Goal: Task Accomplishment & Management: Manage account settings

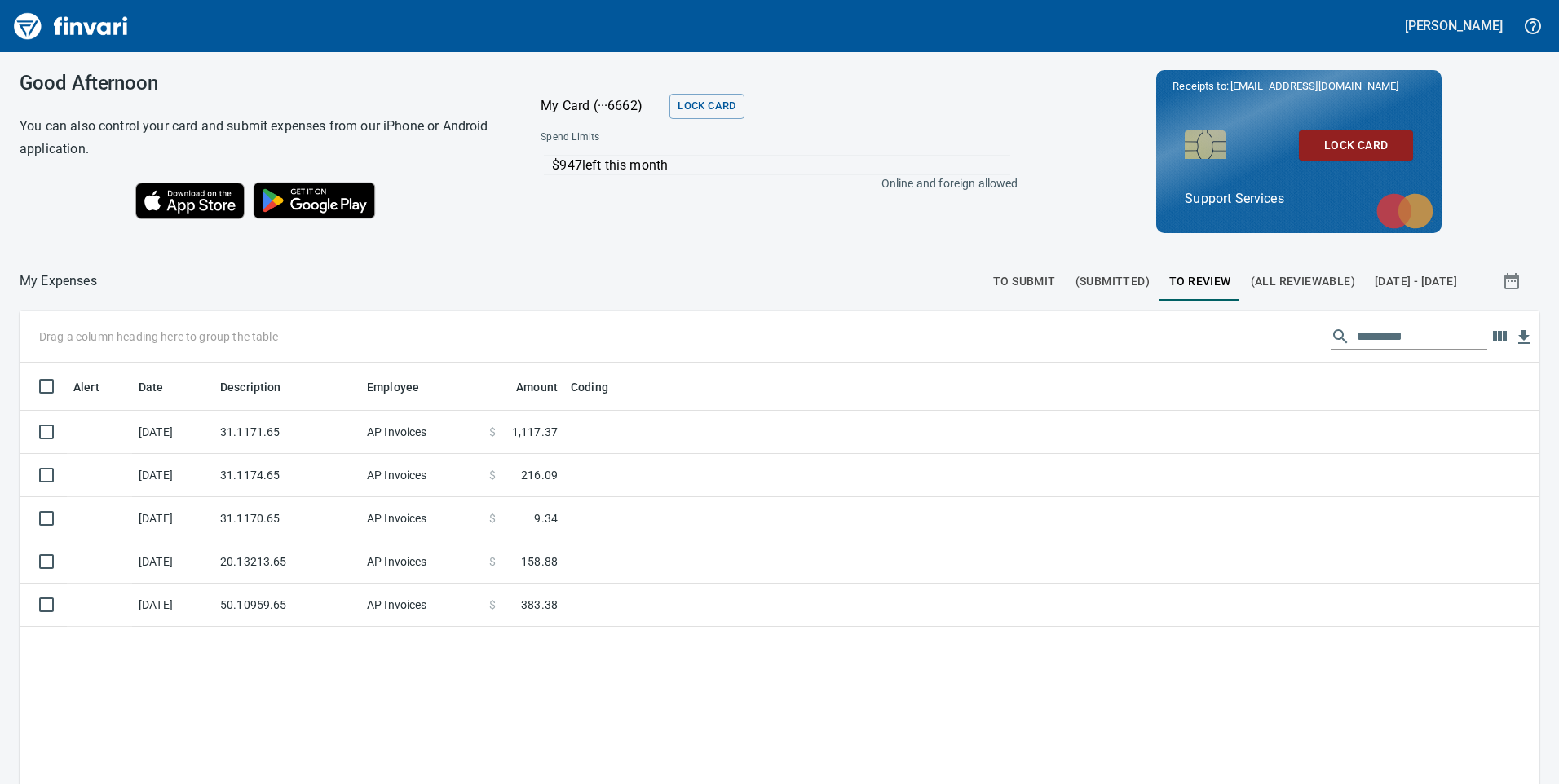
click at [1374, 279] on span "[DATE] - [DATE]" at bounding box center [1415, 282] width 82 height 21
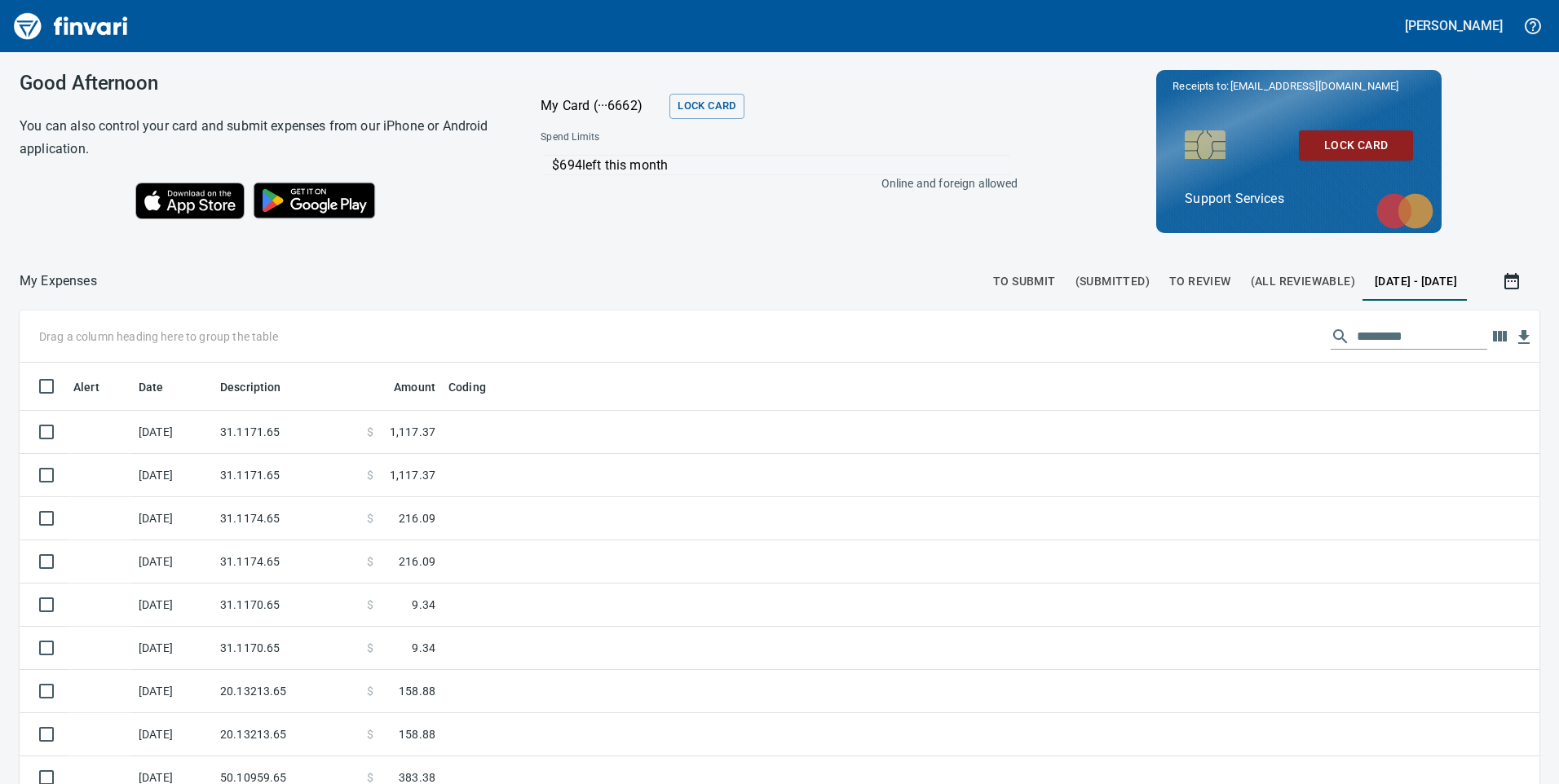
click at [1352, 314] on div "My Expenses To Submit (Submitted) To Review (All Reviewable) [DATE] - [DATE] Dr…" at bounding box center [779, 619] width 1559 height 698
click at [1356, 333] on input "text" at bounding box center [1421, 337] width 131 height 26
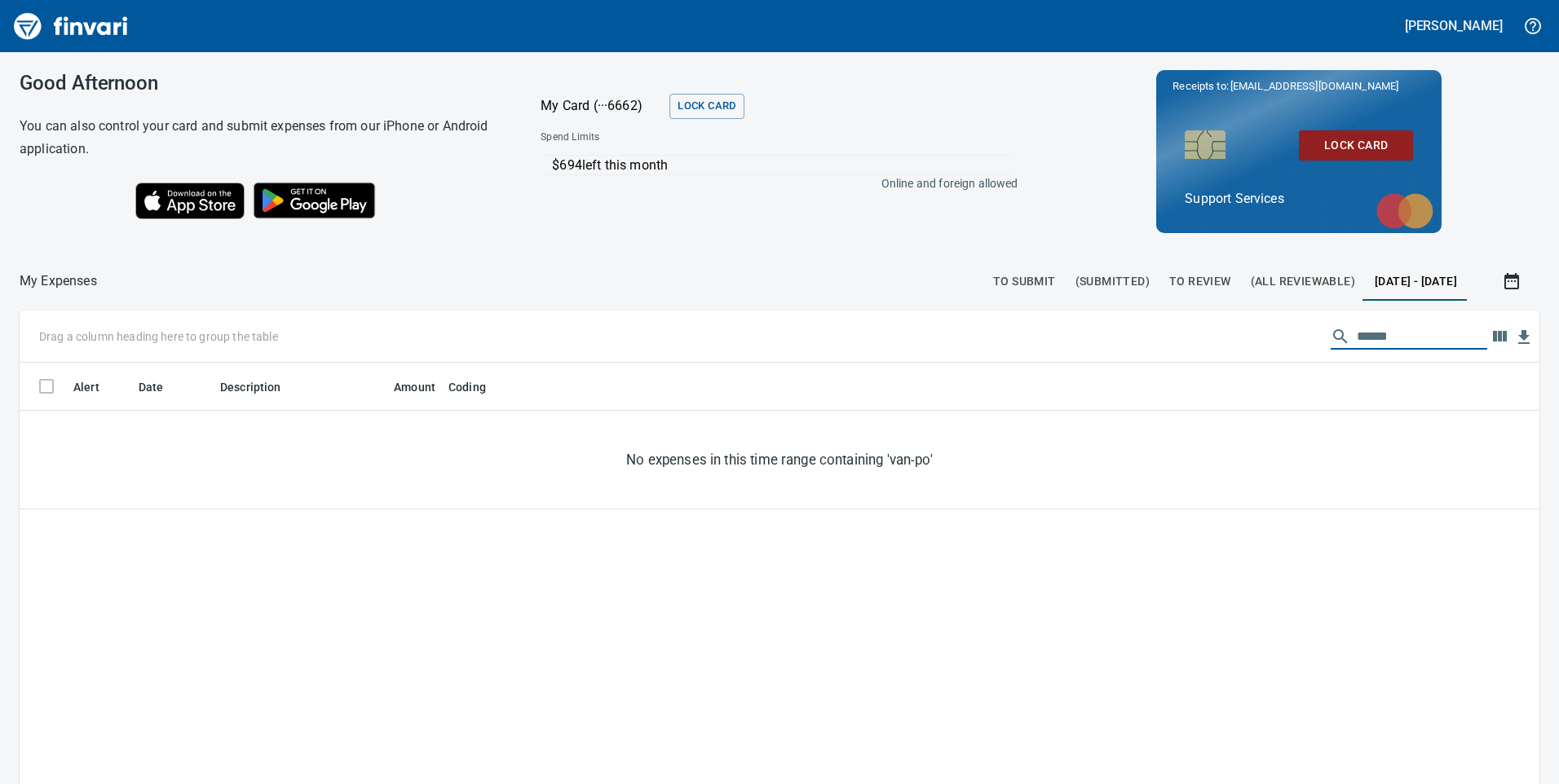
type input "******"
click at [1250, 275] on span "(All Reviewable)" at bounding box center [1302, 282] width 104 height 21
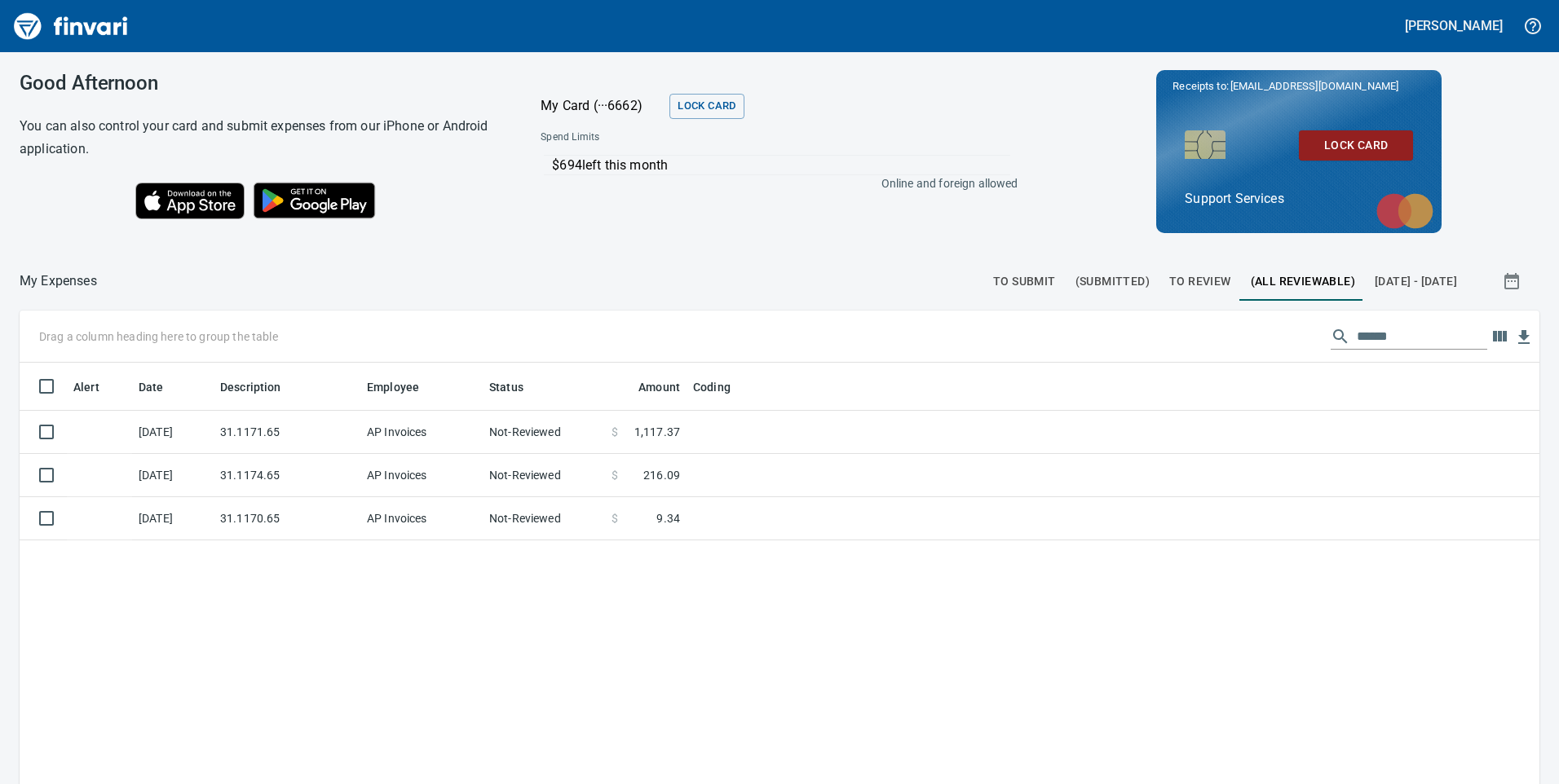
scroll to position [593, 1495]
click at [1414, 343] on input "******" at bounding box center [1421, 337] width 131 height 26
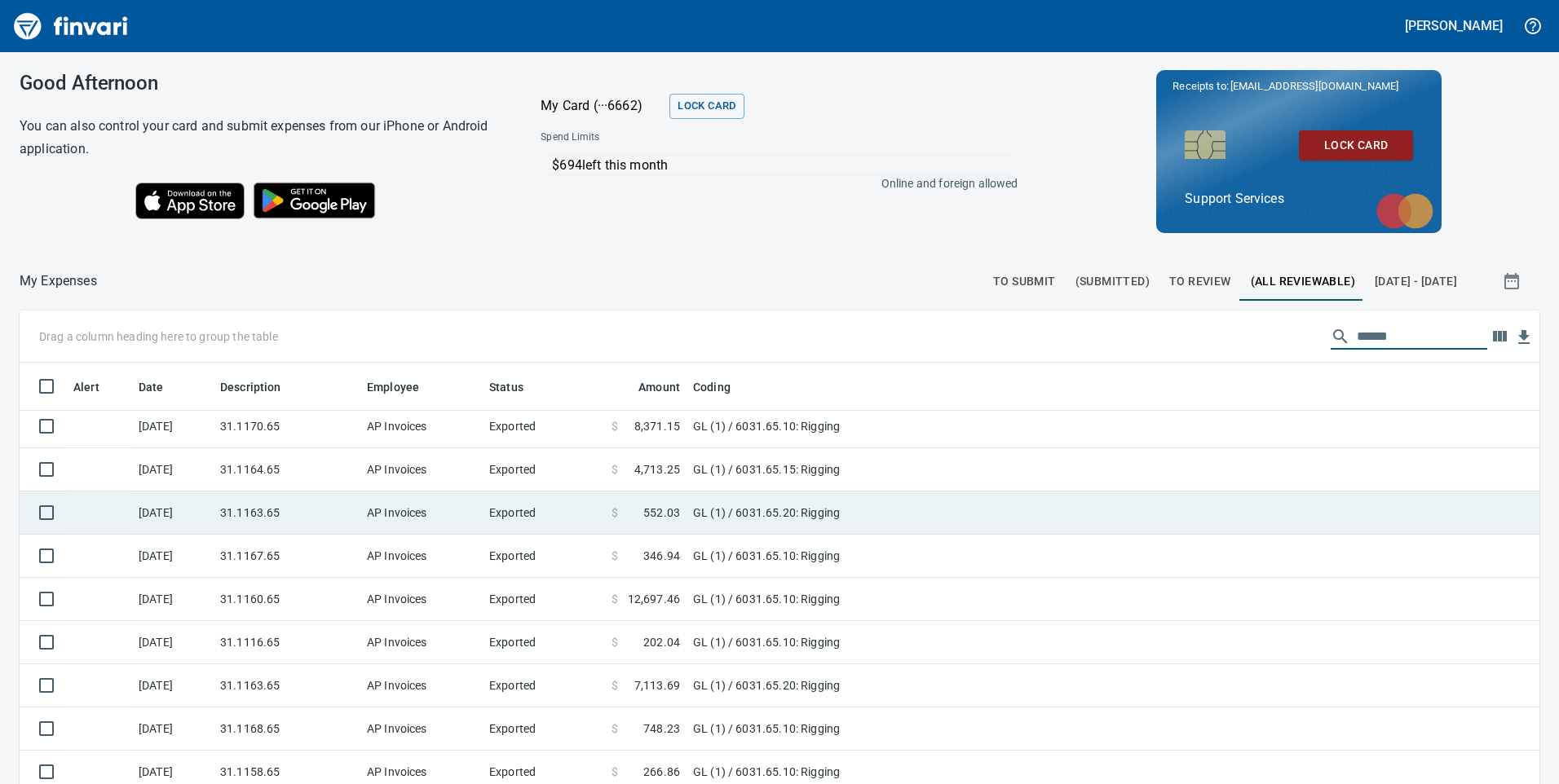
scroll to position [245, 0]
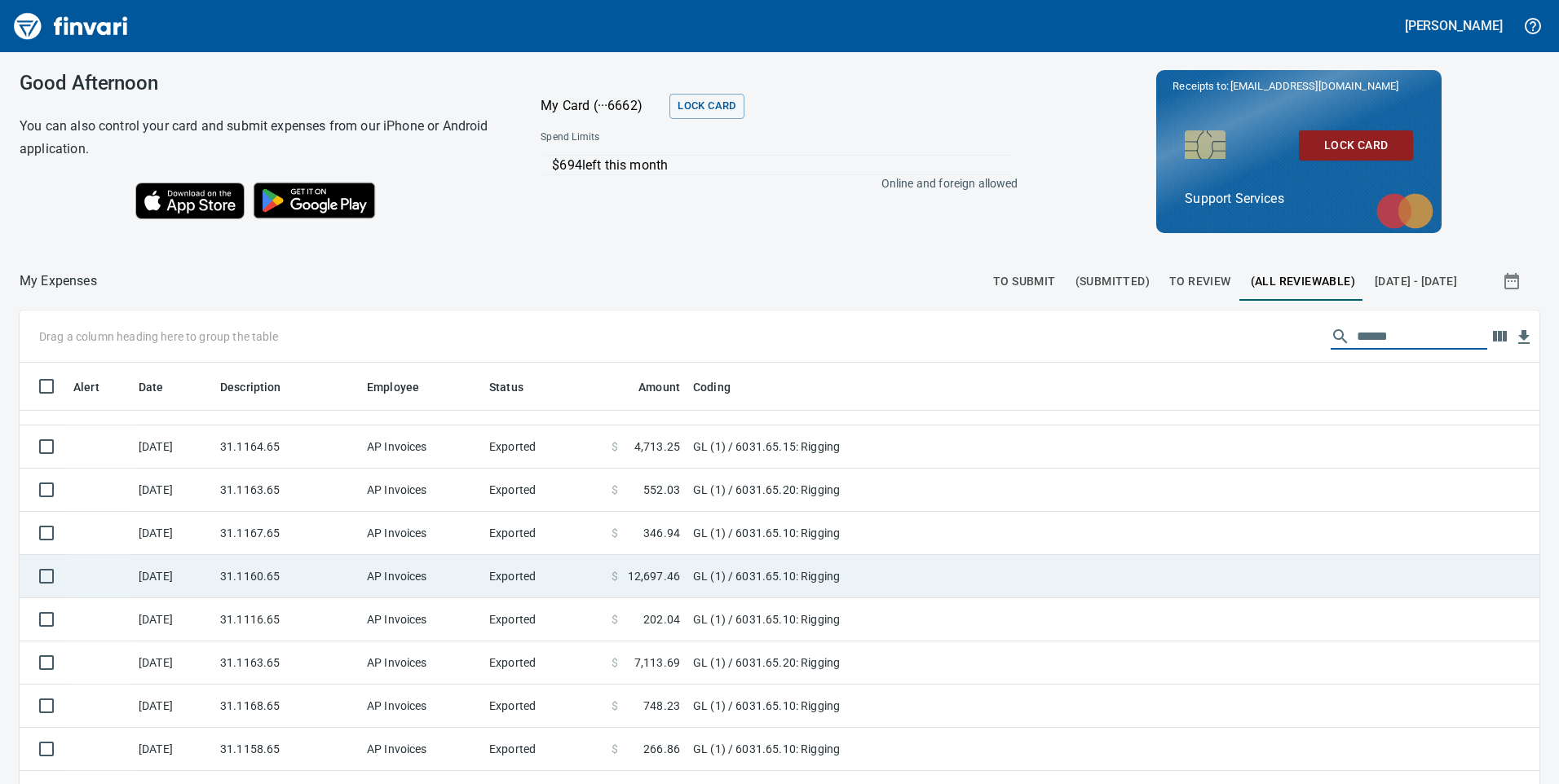
click at [351, 578] on td "31.1160.65" at bounding box center [287, 576] width 147 height 44
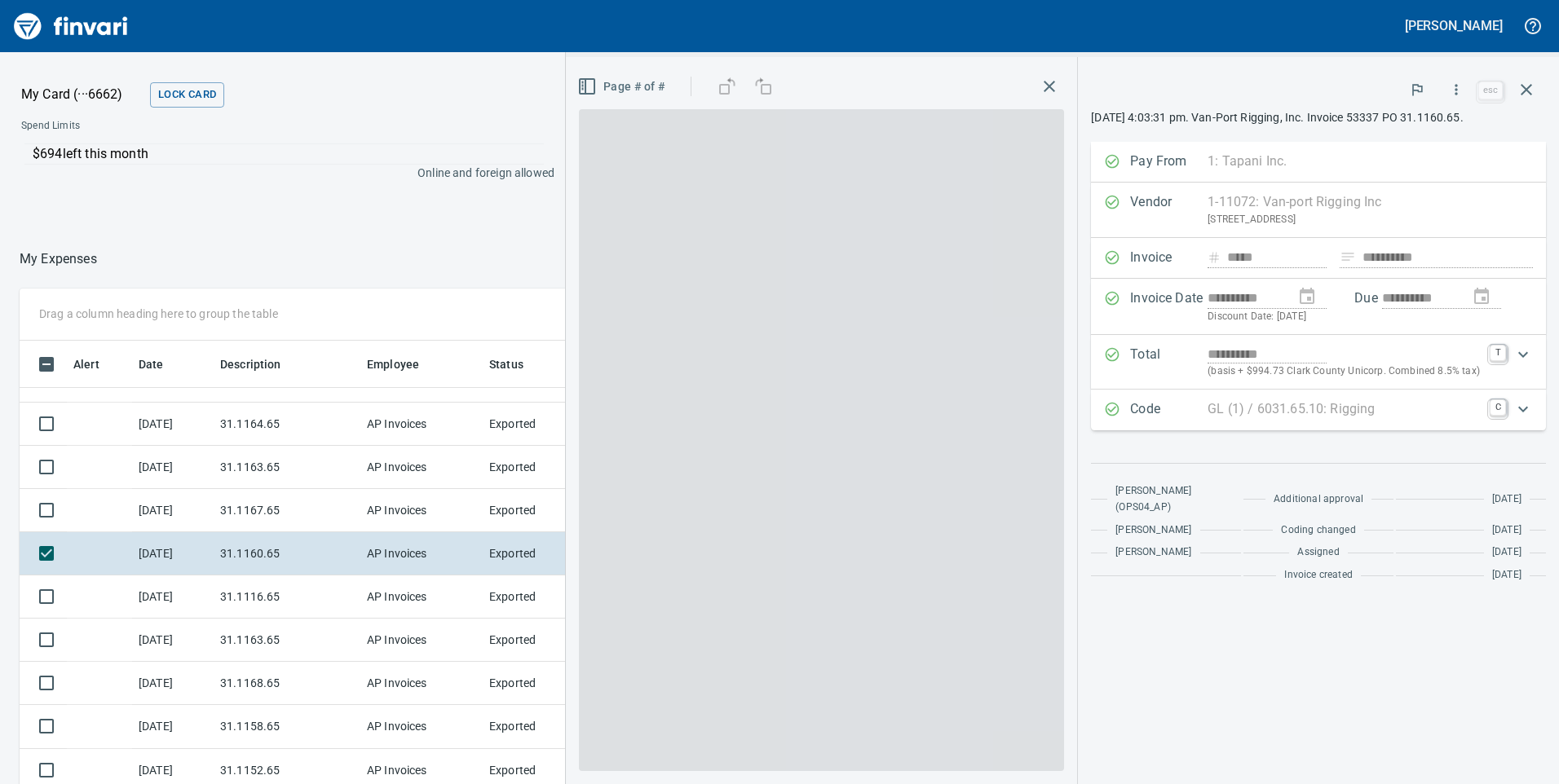
scroll to position [593, 1075]
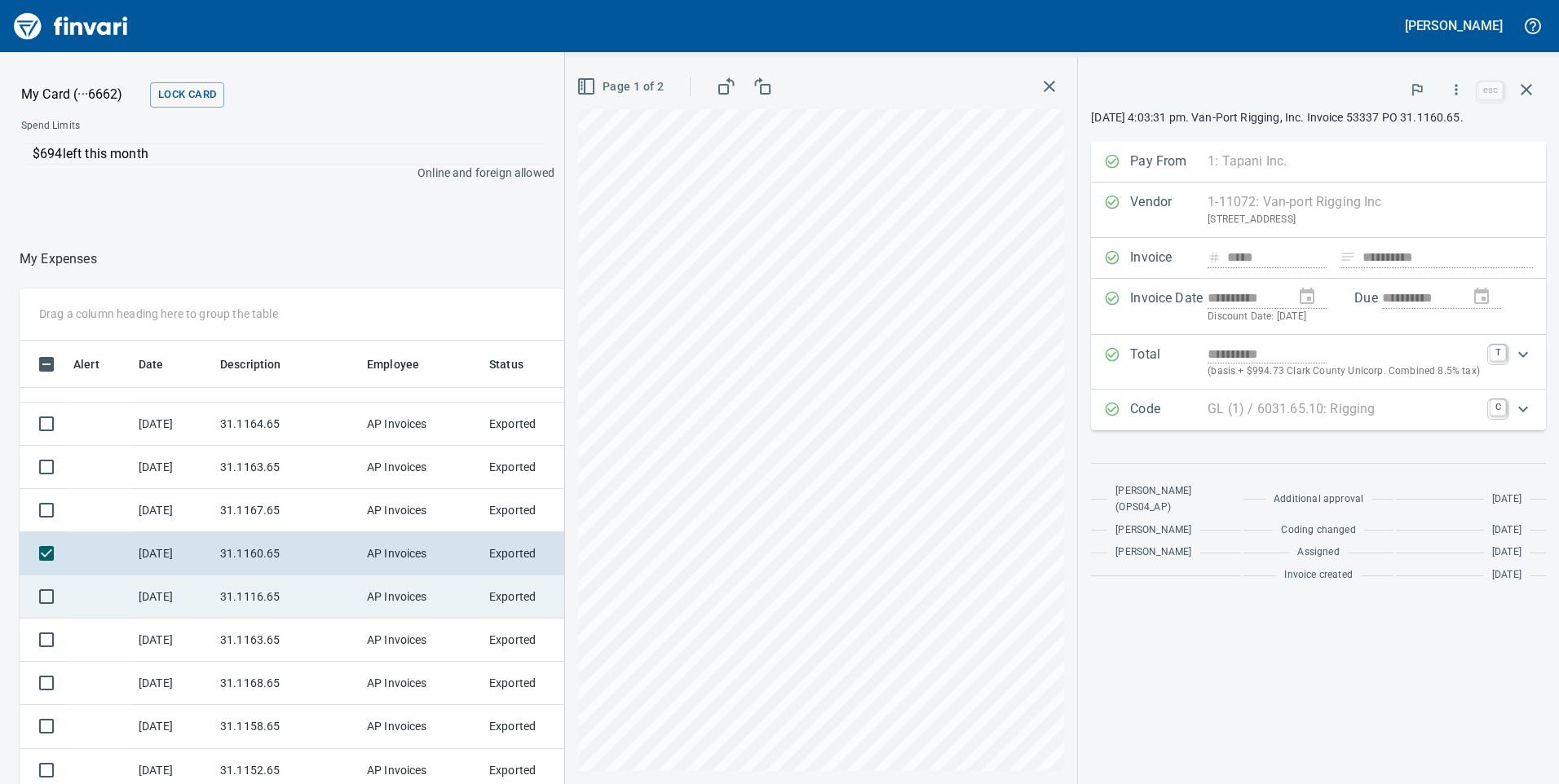
click at [429, 596] on td "AP Invoices" at bounding box center [421, 597] width 122 height 44
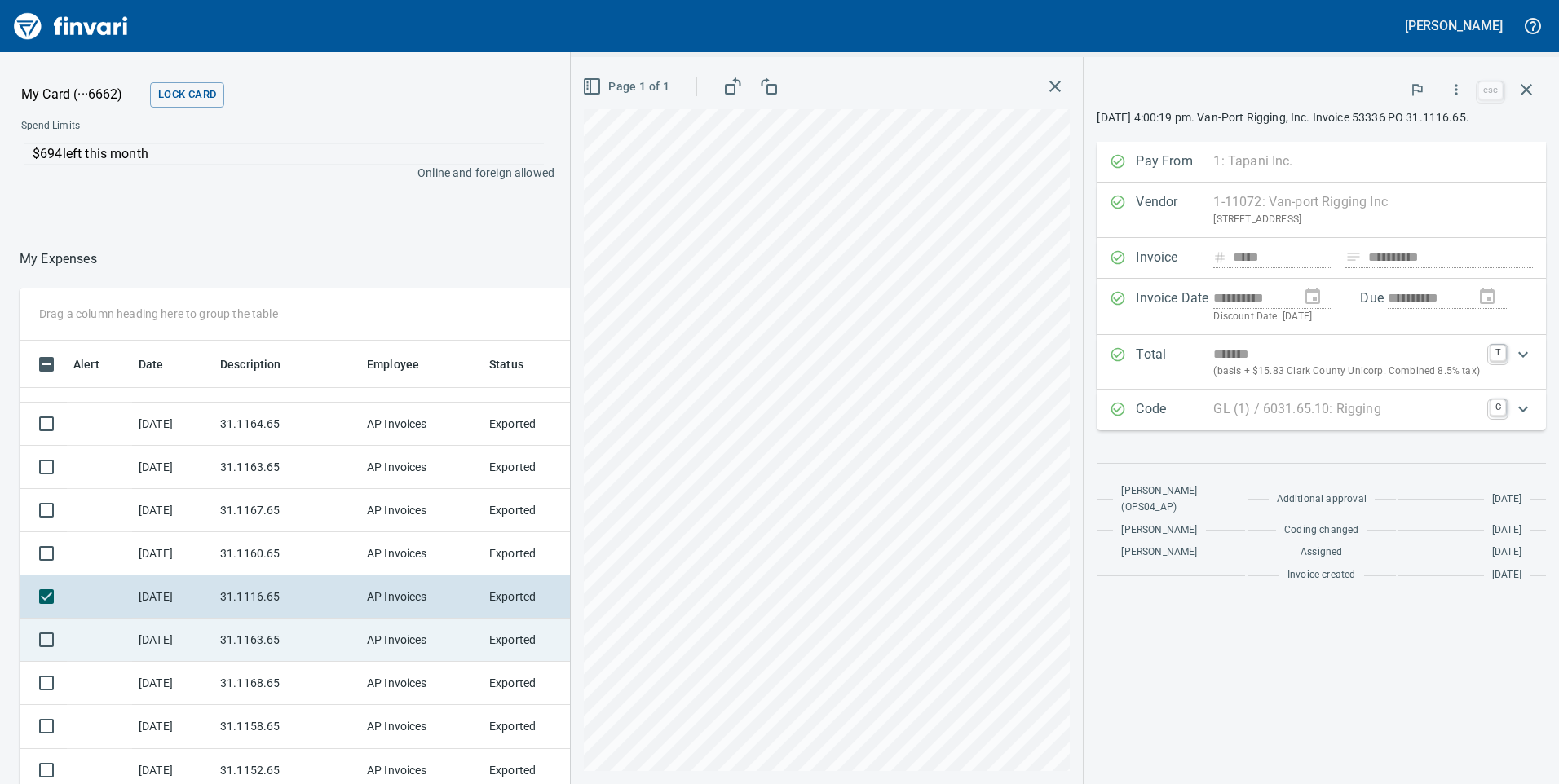
click at [332, 631] on td "31.1163.65" at bounding box center [287, 640] width 147 height 44
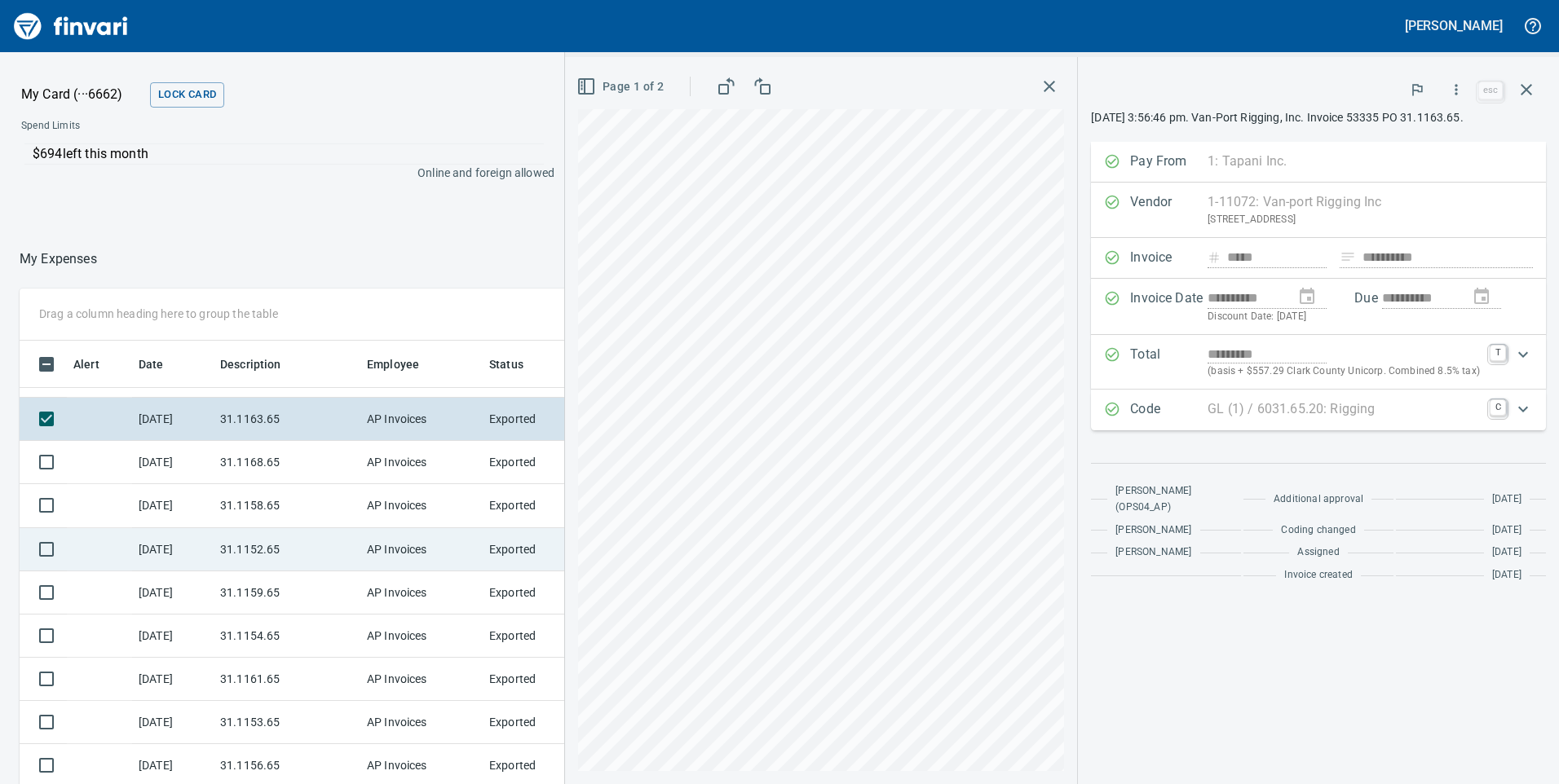
scroll to position [489, 0]
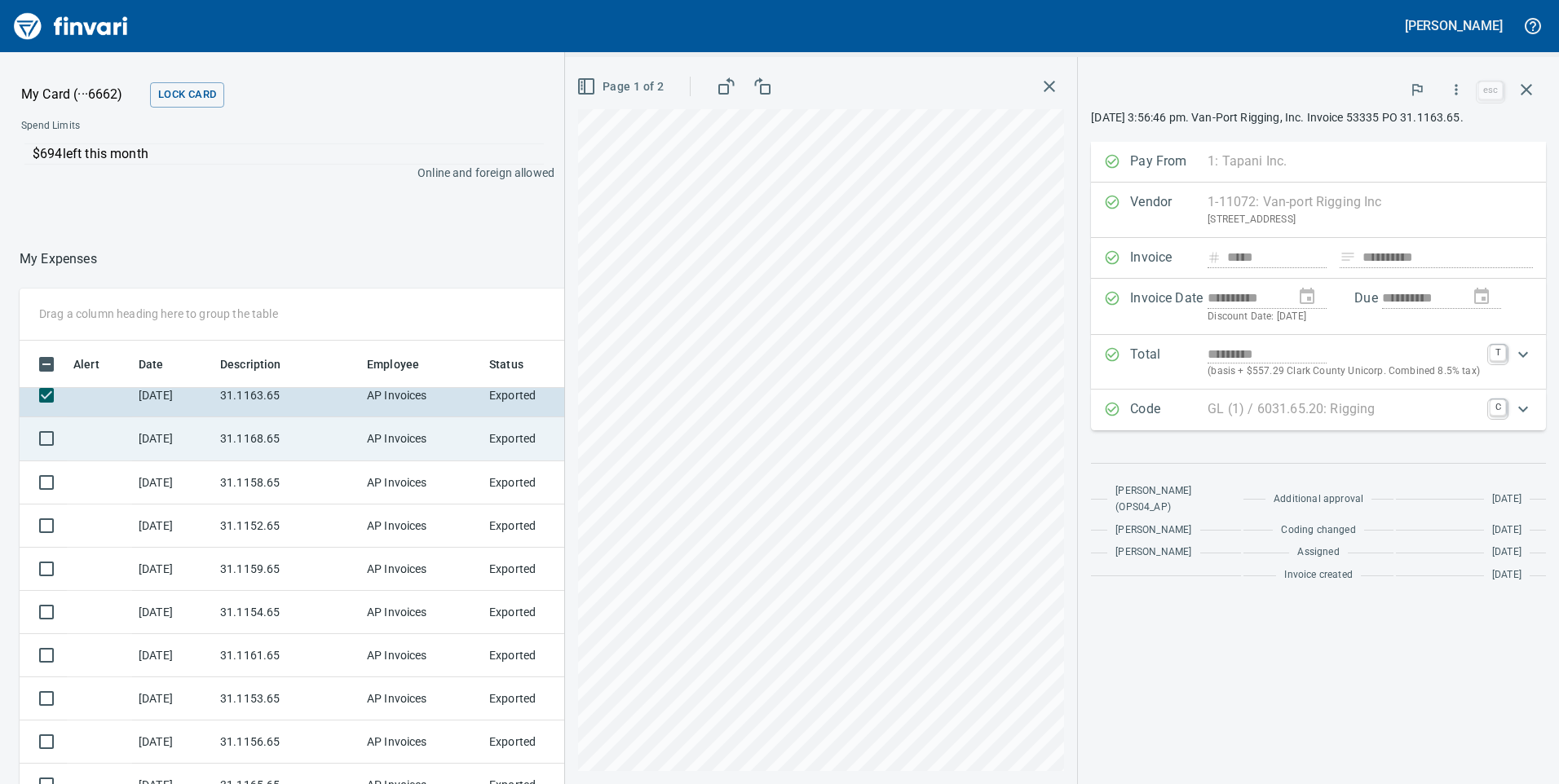
click at [331, 440] on td "31.1168.65" at bounding box center [287, 438] width 147 height 44
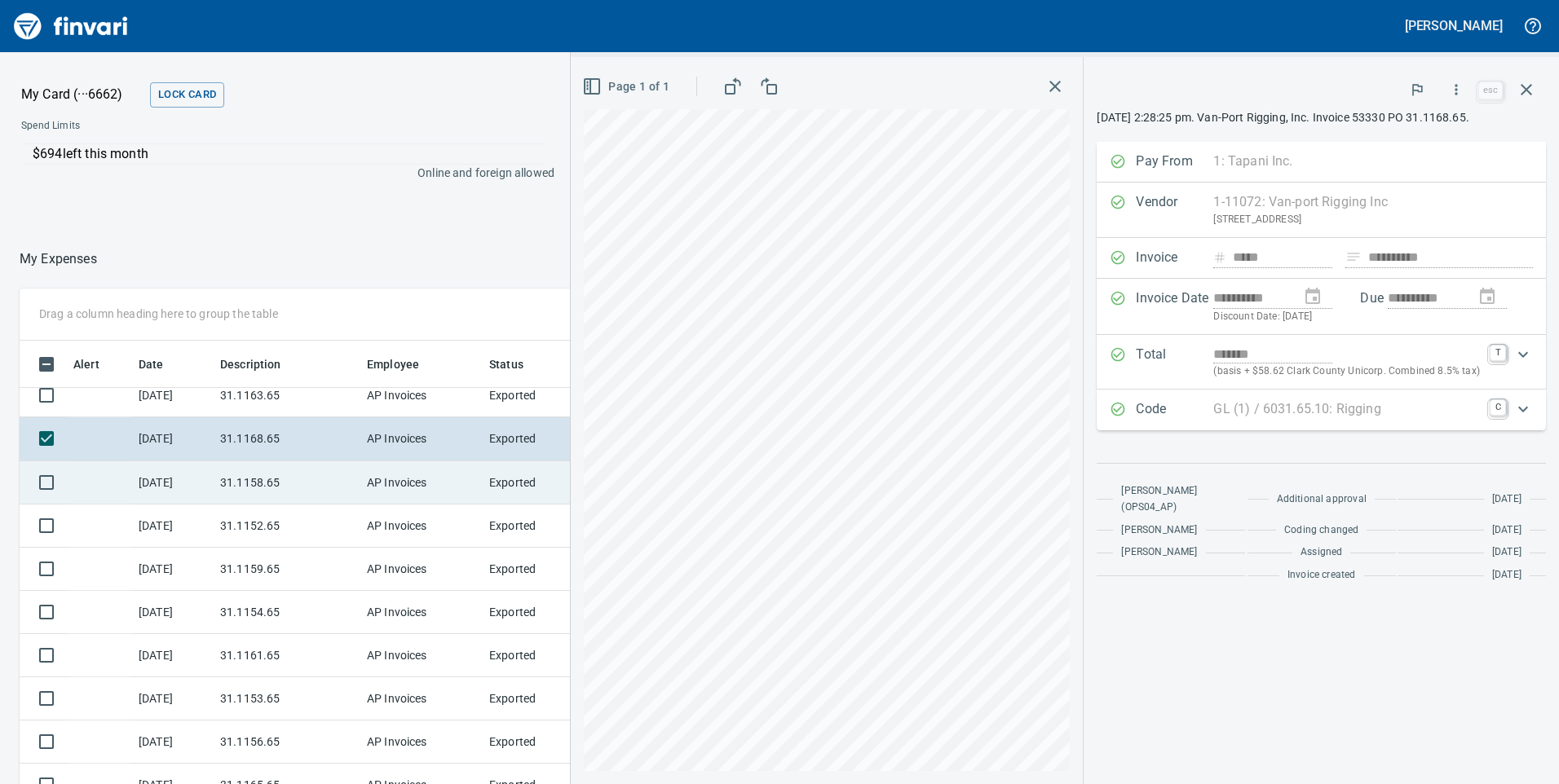
click at [427, 480] on td "AP Invoices" at bounding box center [421, 483] width 122 height 44
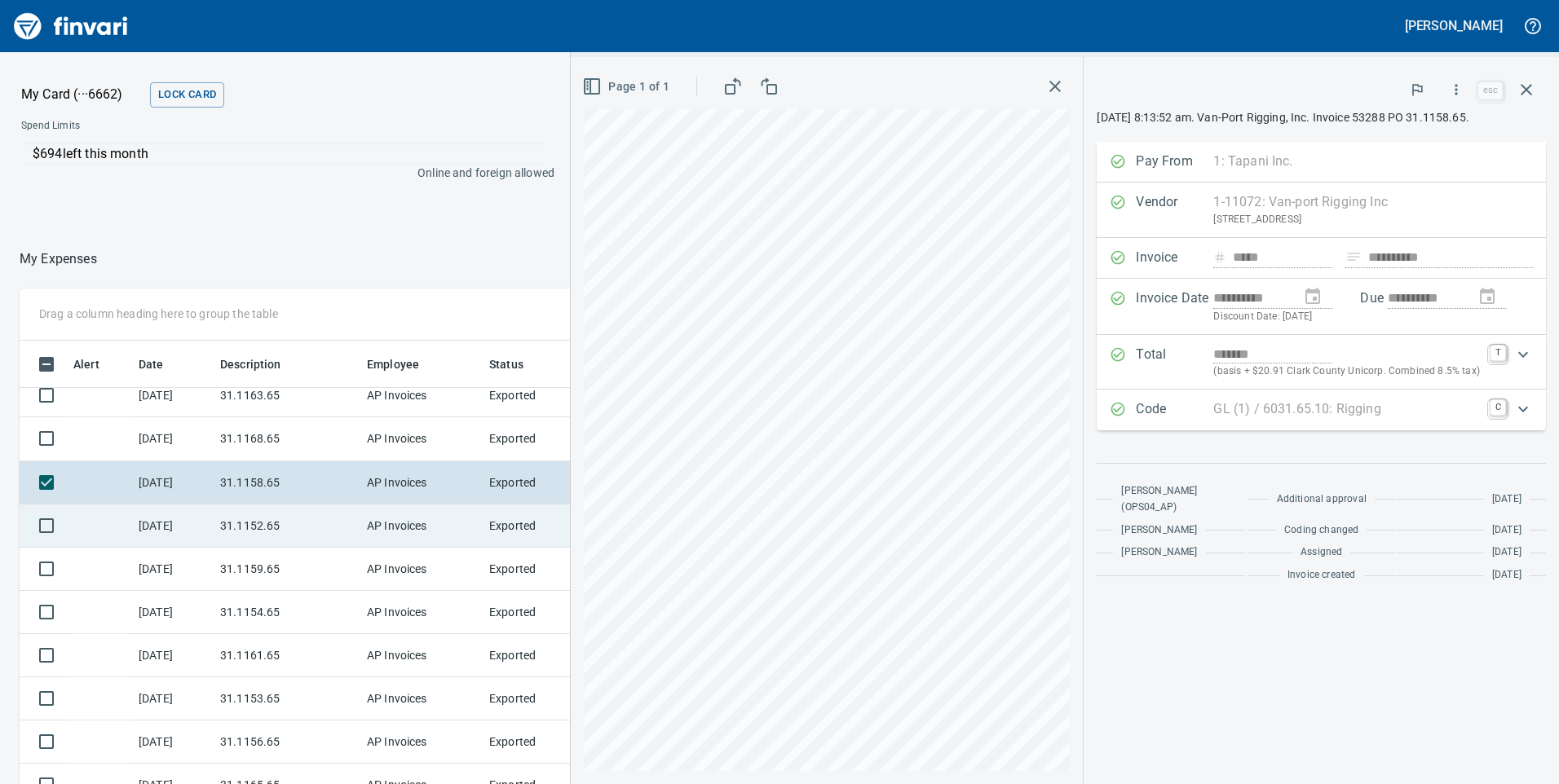
click at [371, 525] on td "AP Invoices" at bounding box center [421, 526] width 122 height 44
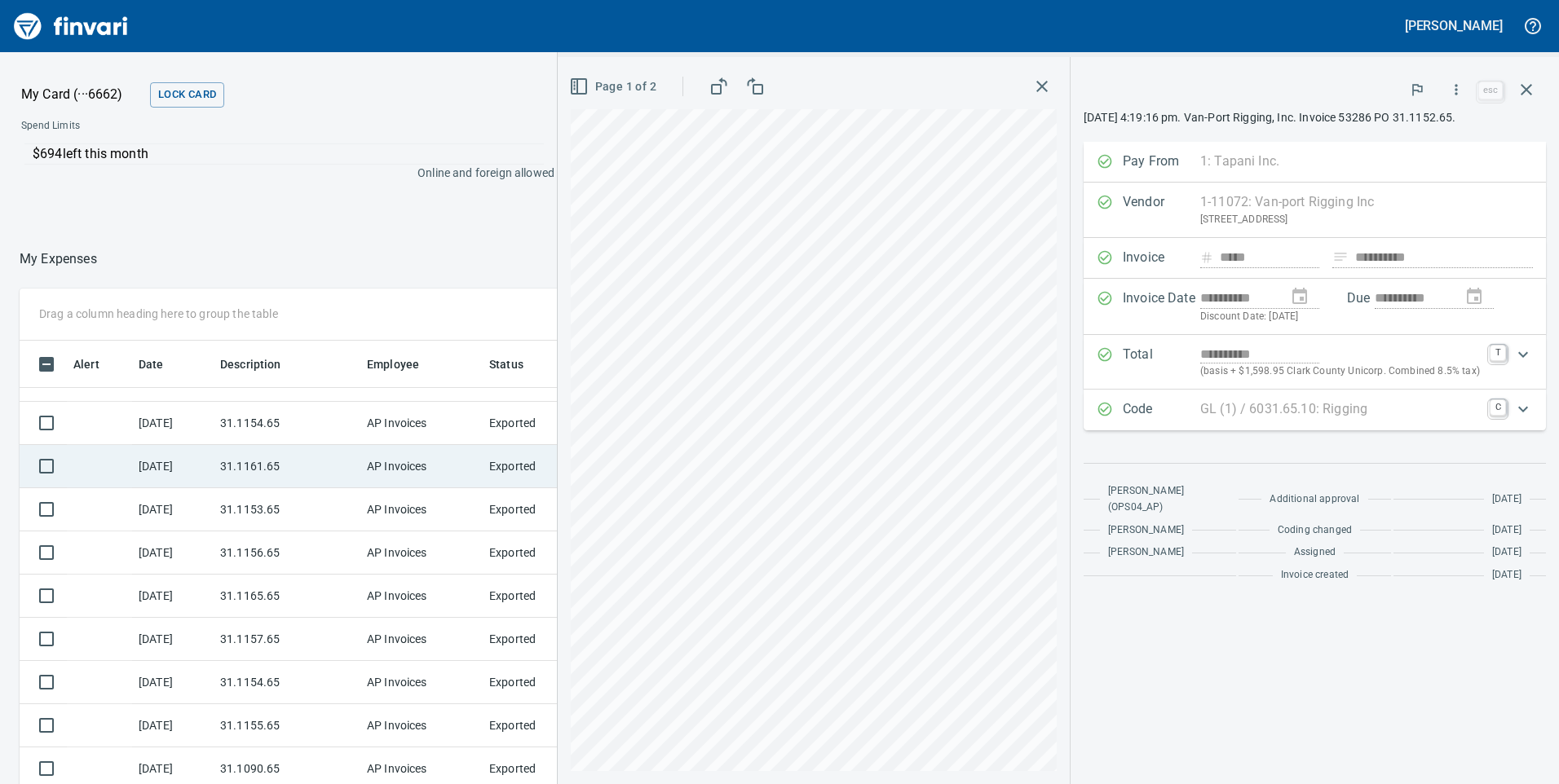
scroll to position [697, 0]
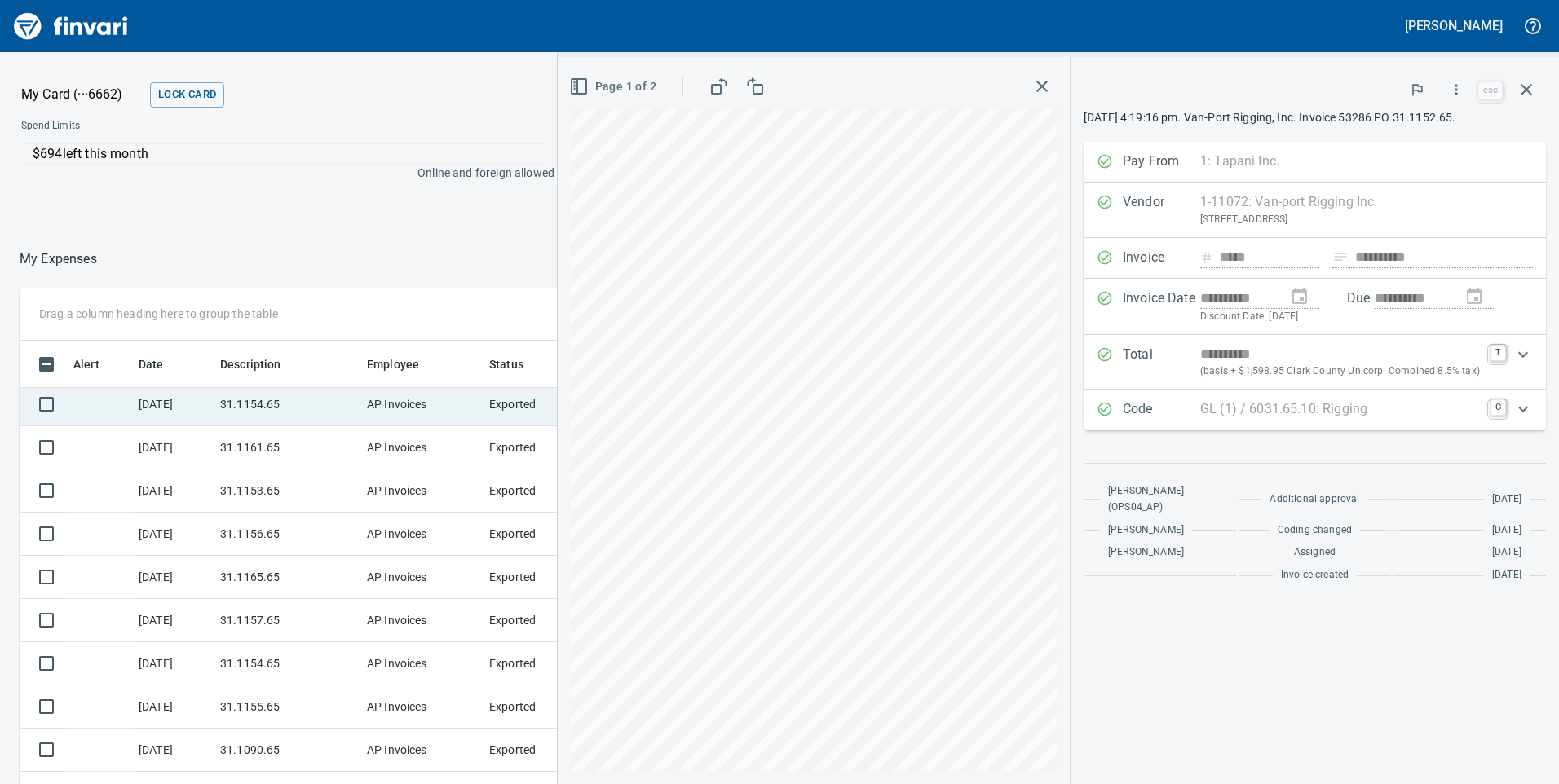
click at [311, 418] on td "31.1154.65" at bounding box center [287, 405] width 147 height 44
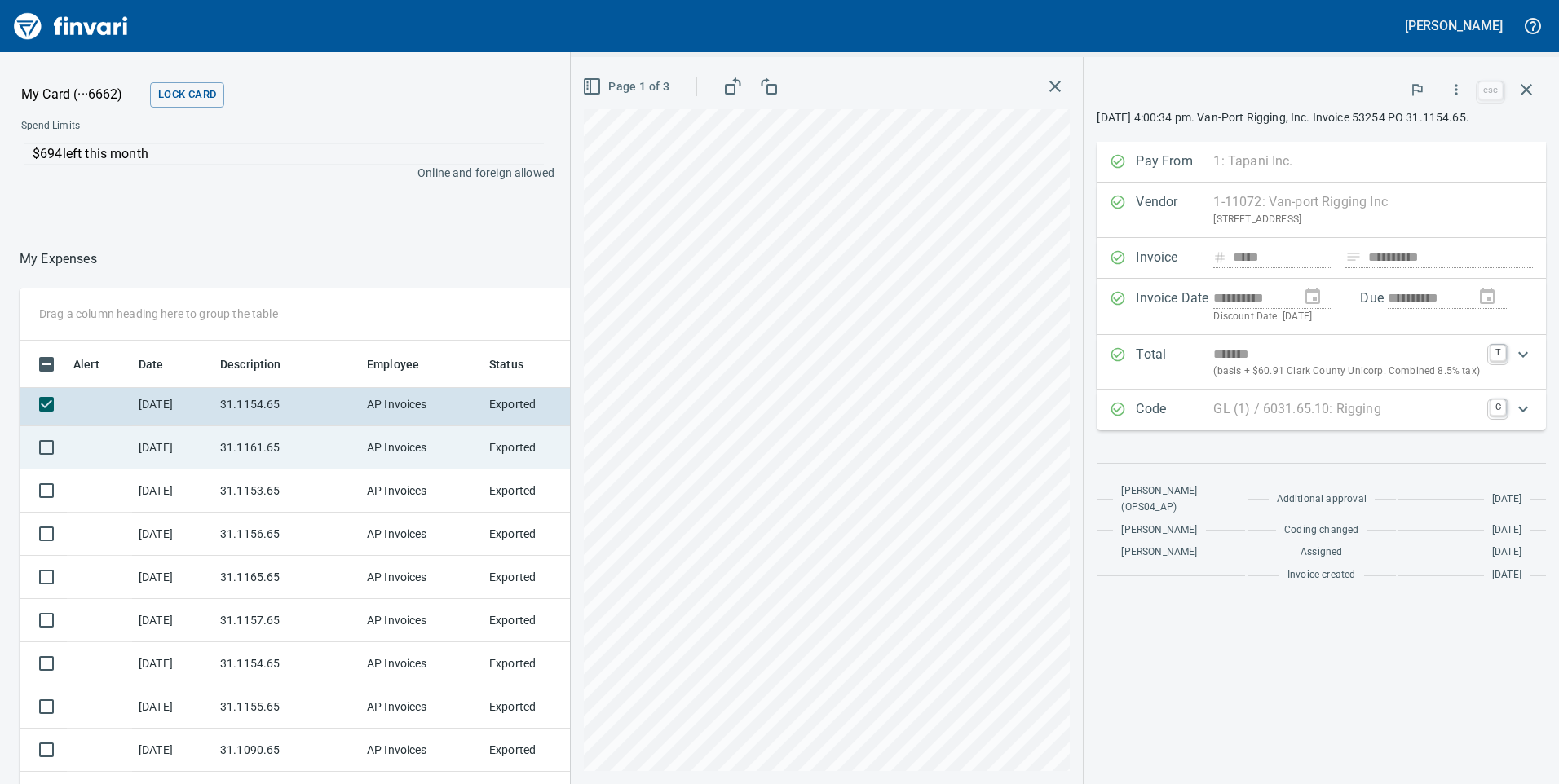
click at [358, 445] on td "31.1161.65" at bounding box center [287, 447] width 147 height 44
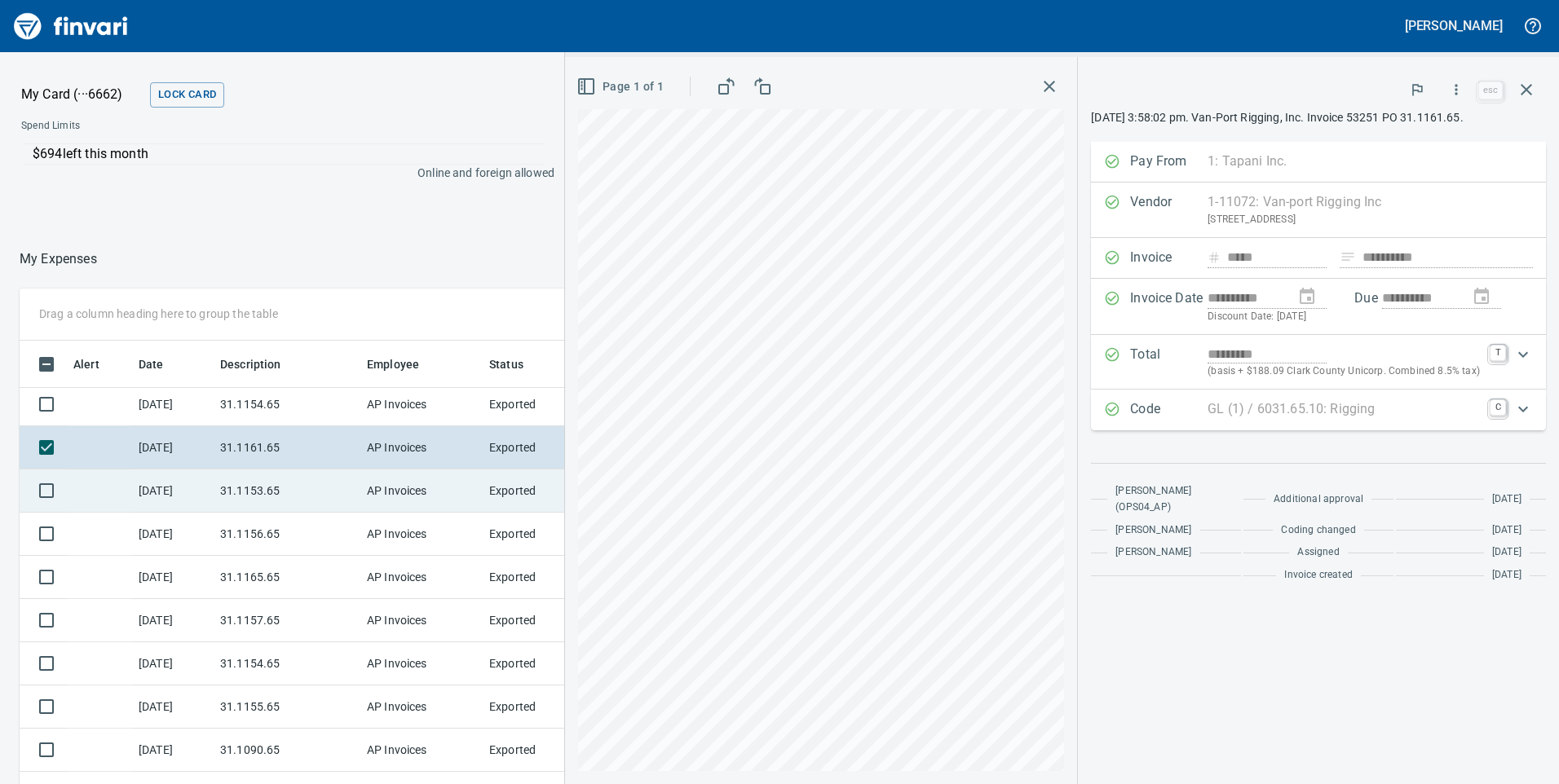
click at [374, 505] on td "AP Invoices" at bounding box center [421, 491] width 122 height 44
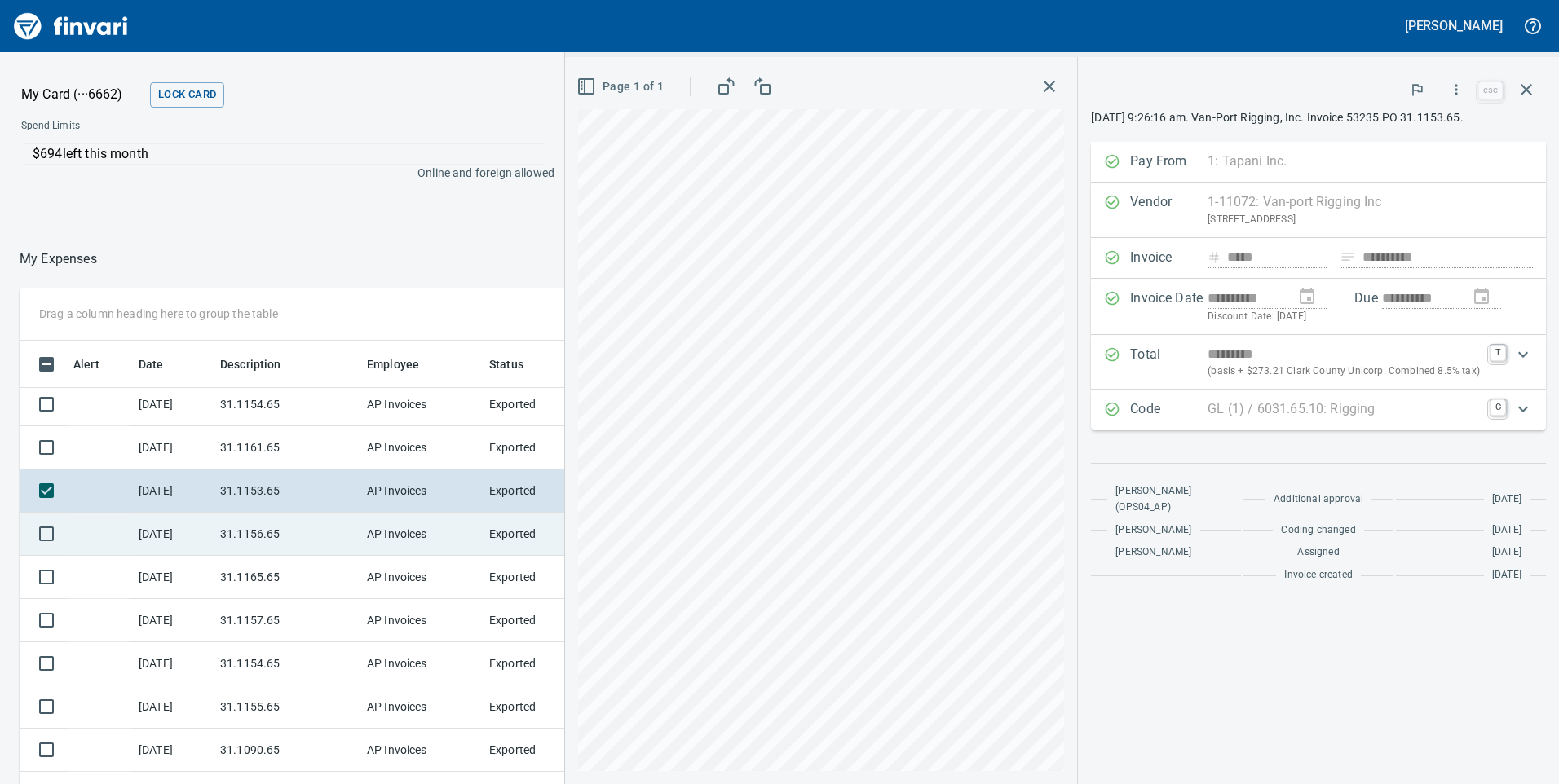
click at [320, 538] on td "31.1156.65" at bounding box center [287, 534] width 147 height 44
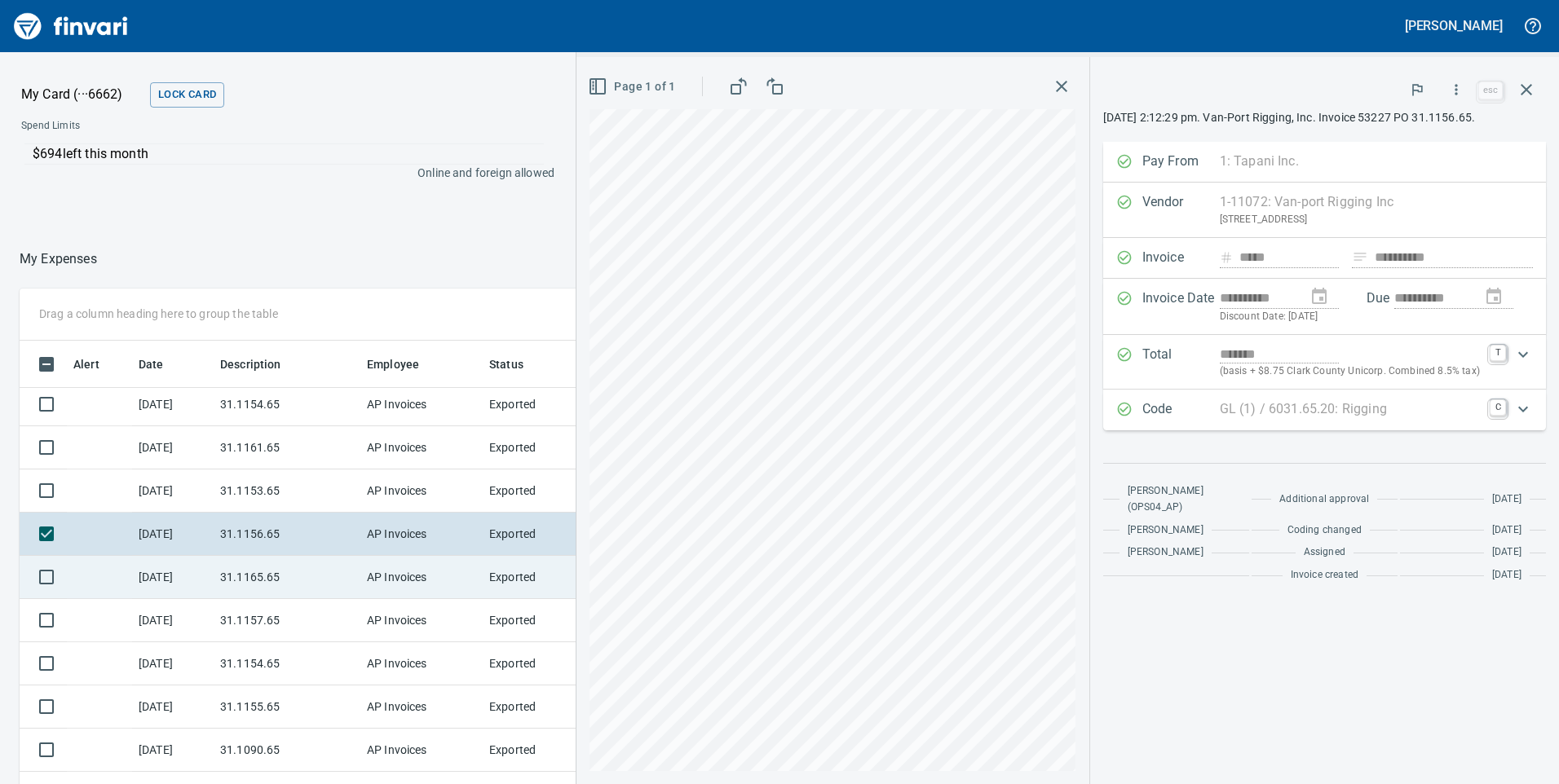
click at [277, 586] on td "31.1165.65" at bounding box center [287, 577] width 147 height 44
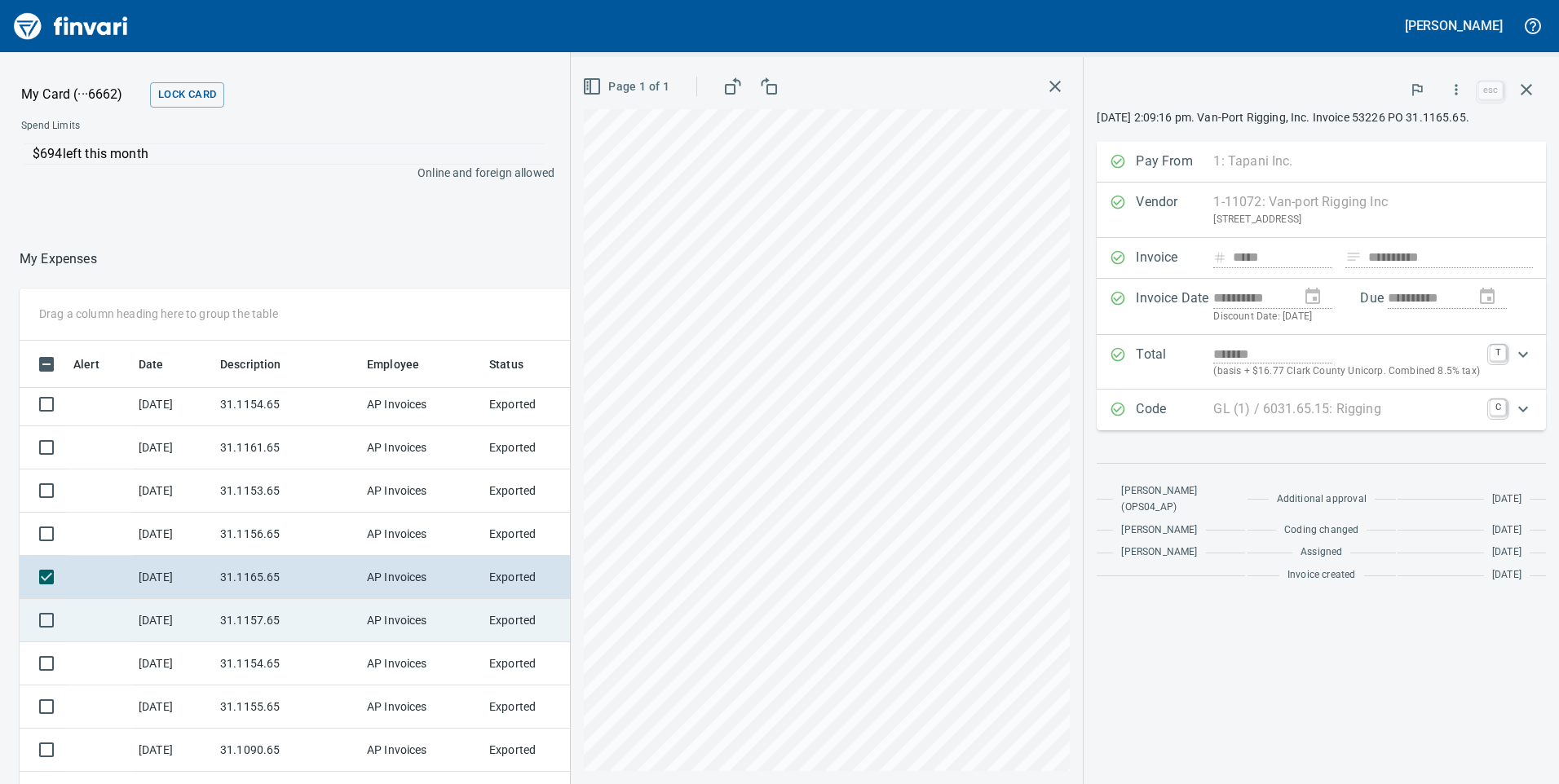
click at [349, 610] on td "31.1157.65" at bounding box center [287, 621] width 147 height 44
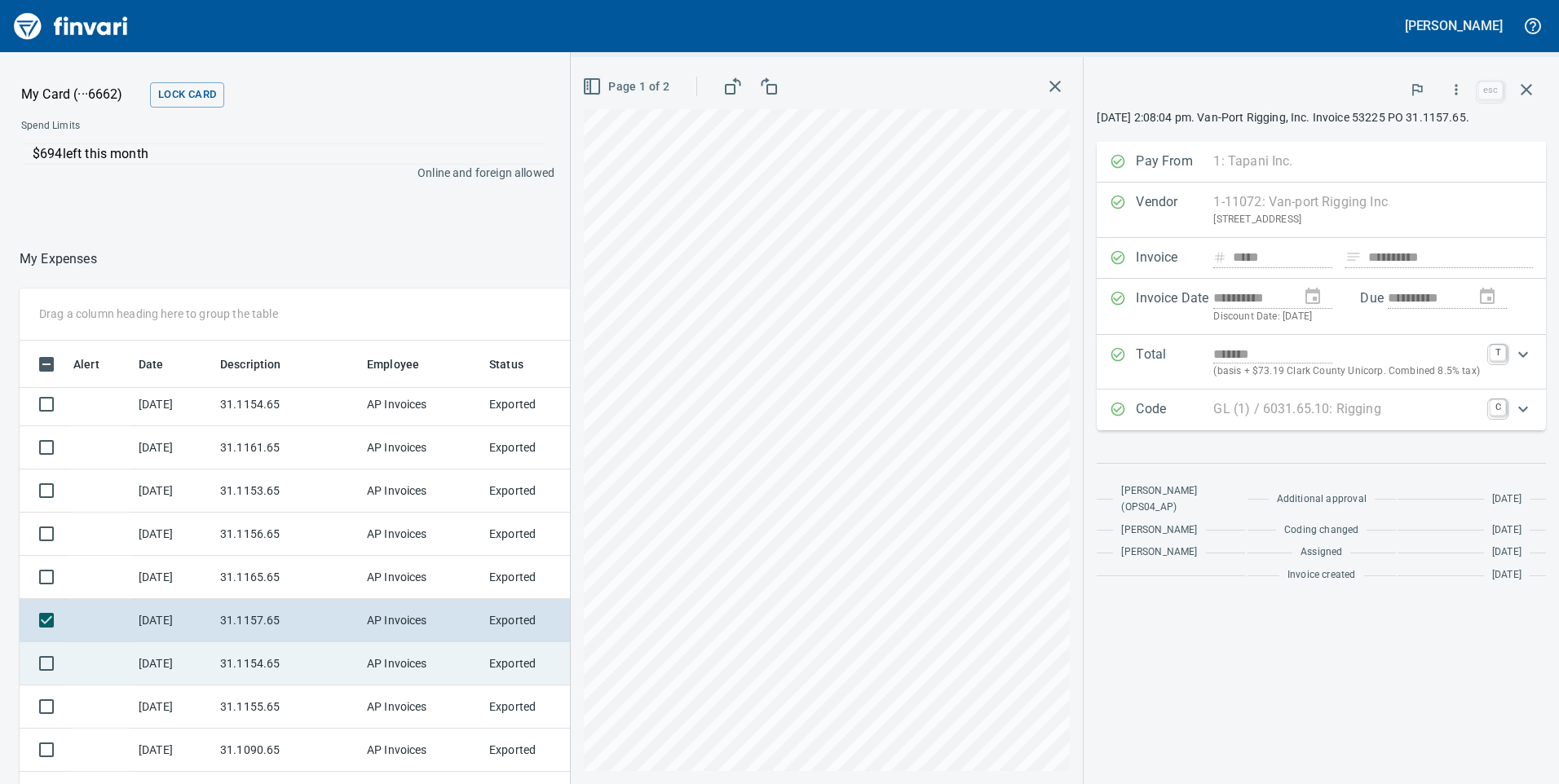
click at [299, 670] on td "31.1154.65" at bounding box center [287, 663] width 147 height 44
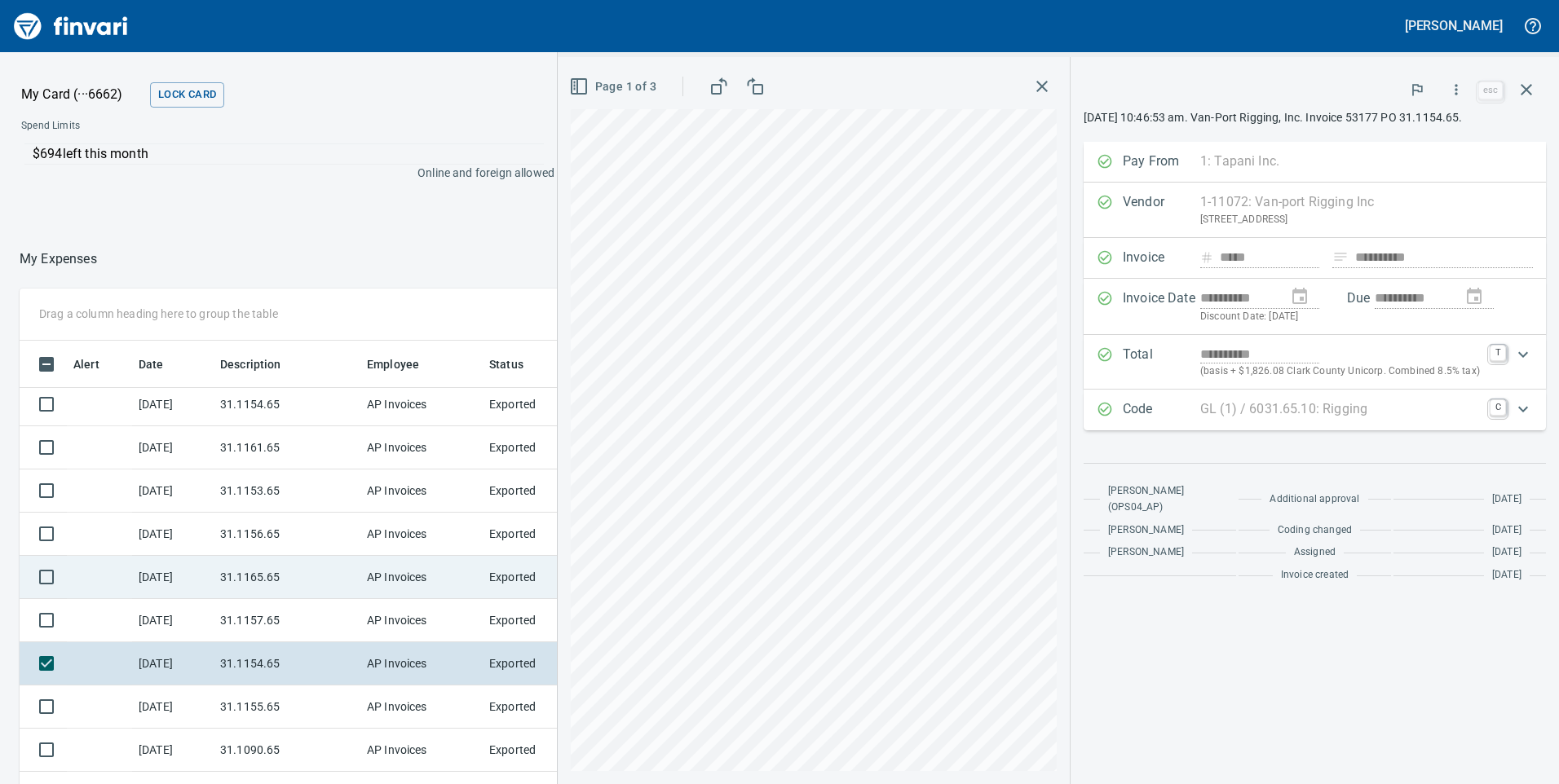
click at [277, 699] on td "31.1155.65" at bounding box center [287, 707] width 147 height 44
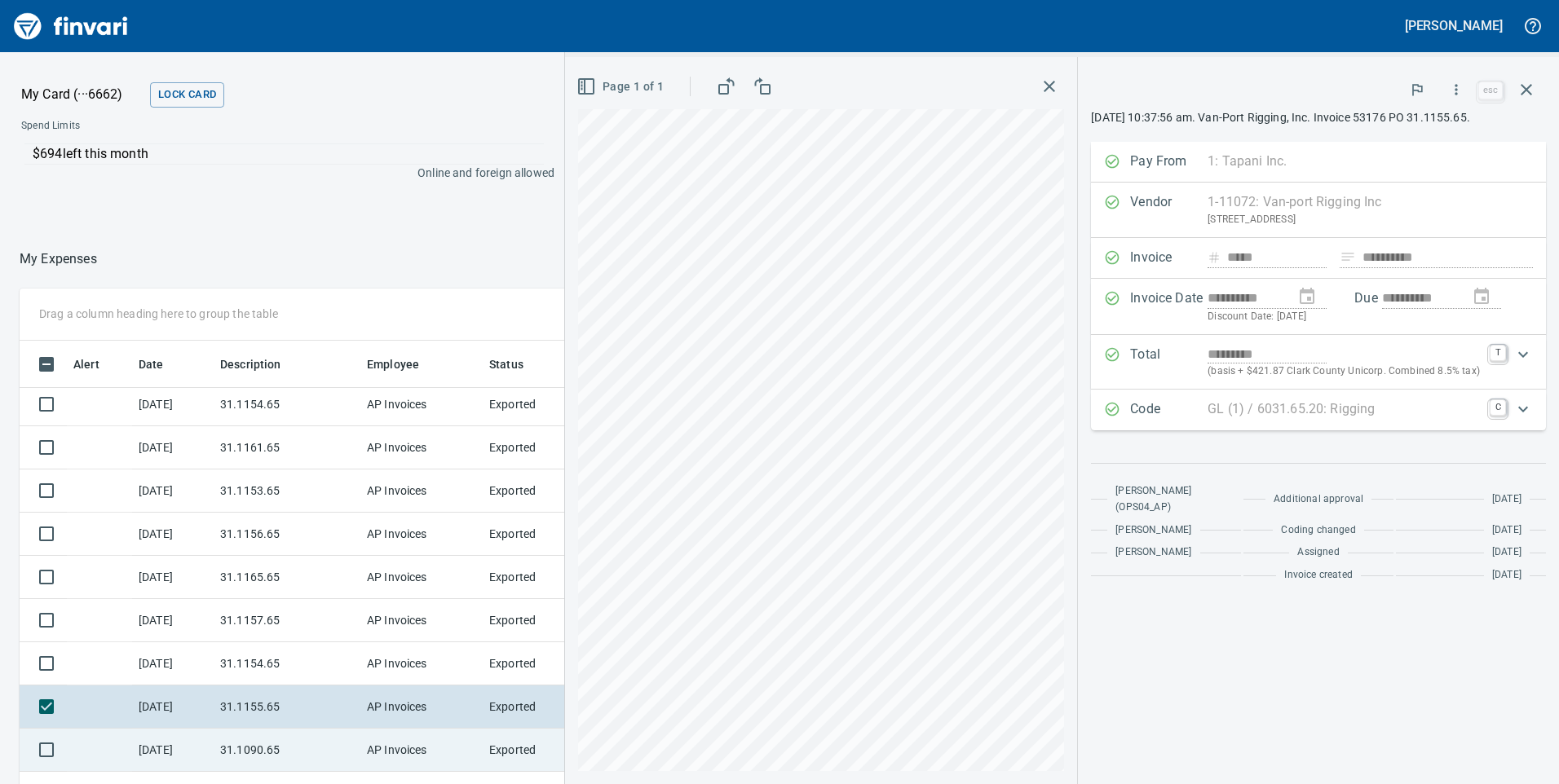
click at [389, 748] on td "AP Invoices" at bounding box center [421, 750] width 122 height 44
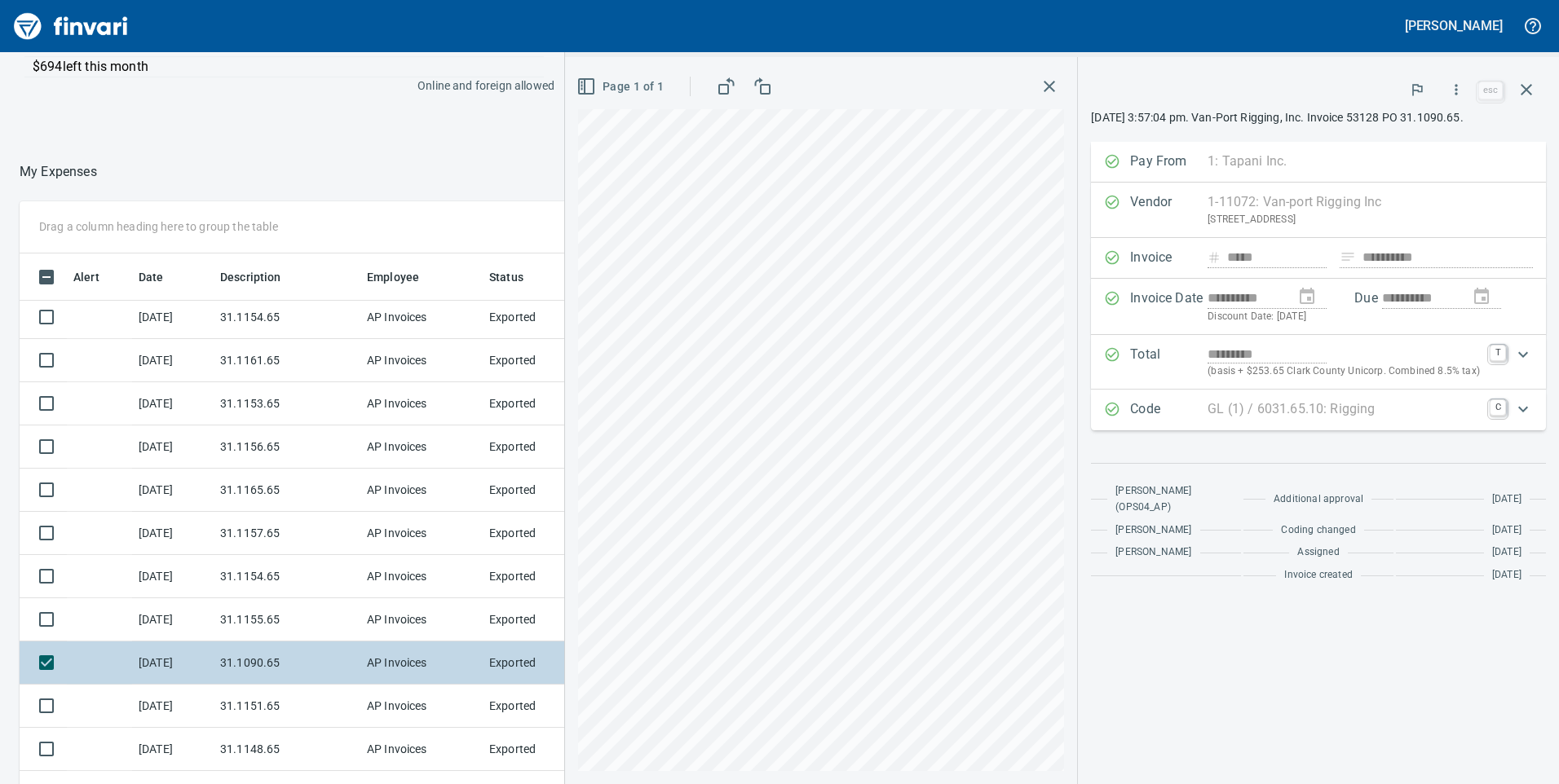
scroll to position [162, 0]
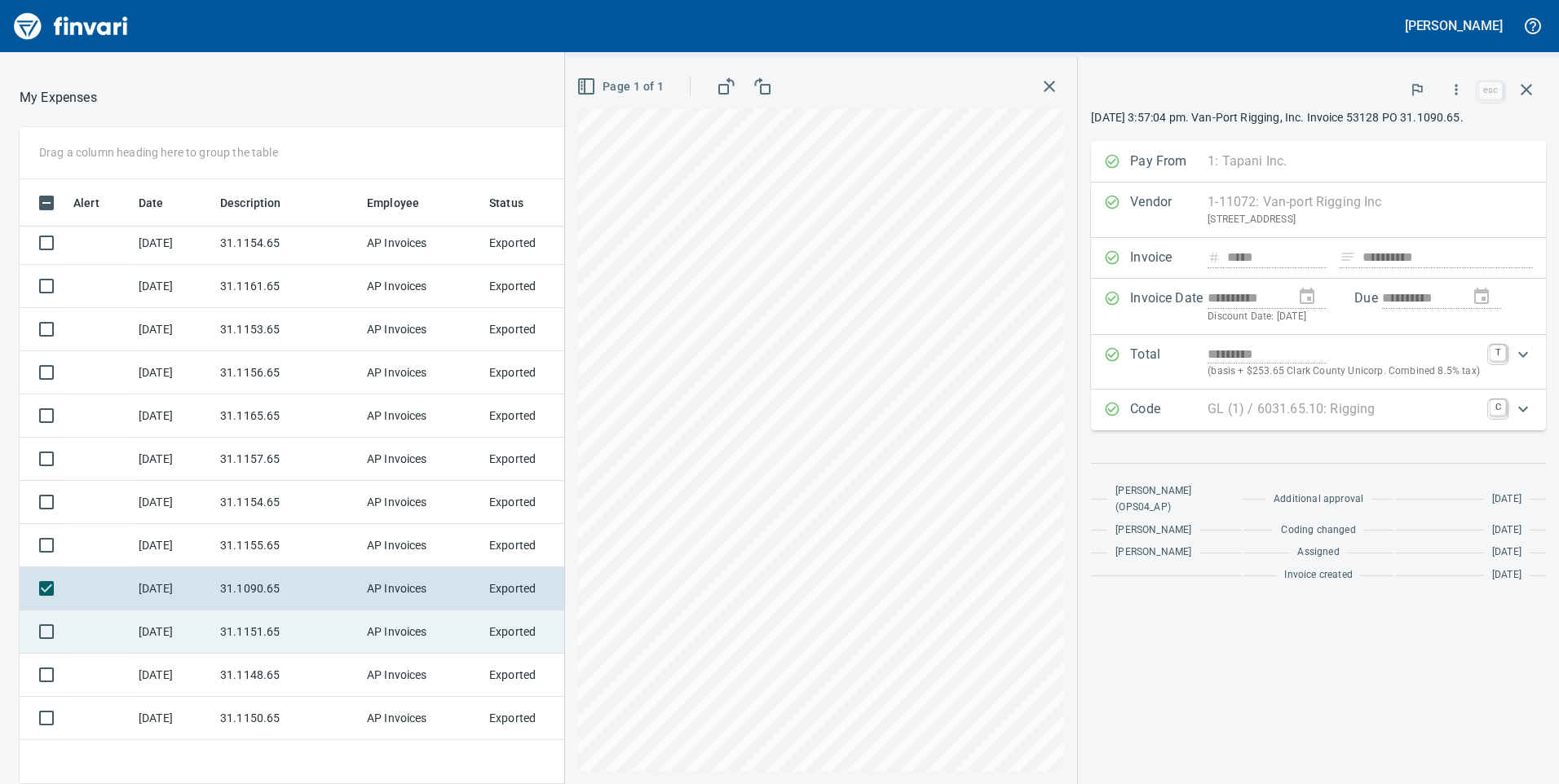
click at [297, 626] on td "31.1151.65" at bounding box center [287, 632] width 147 height 44
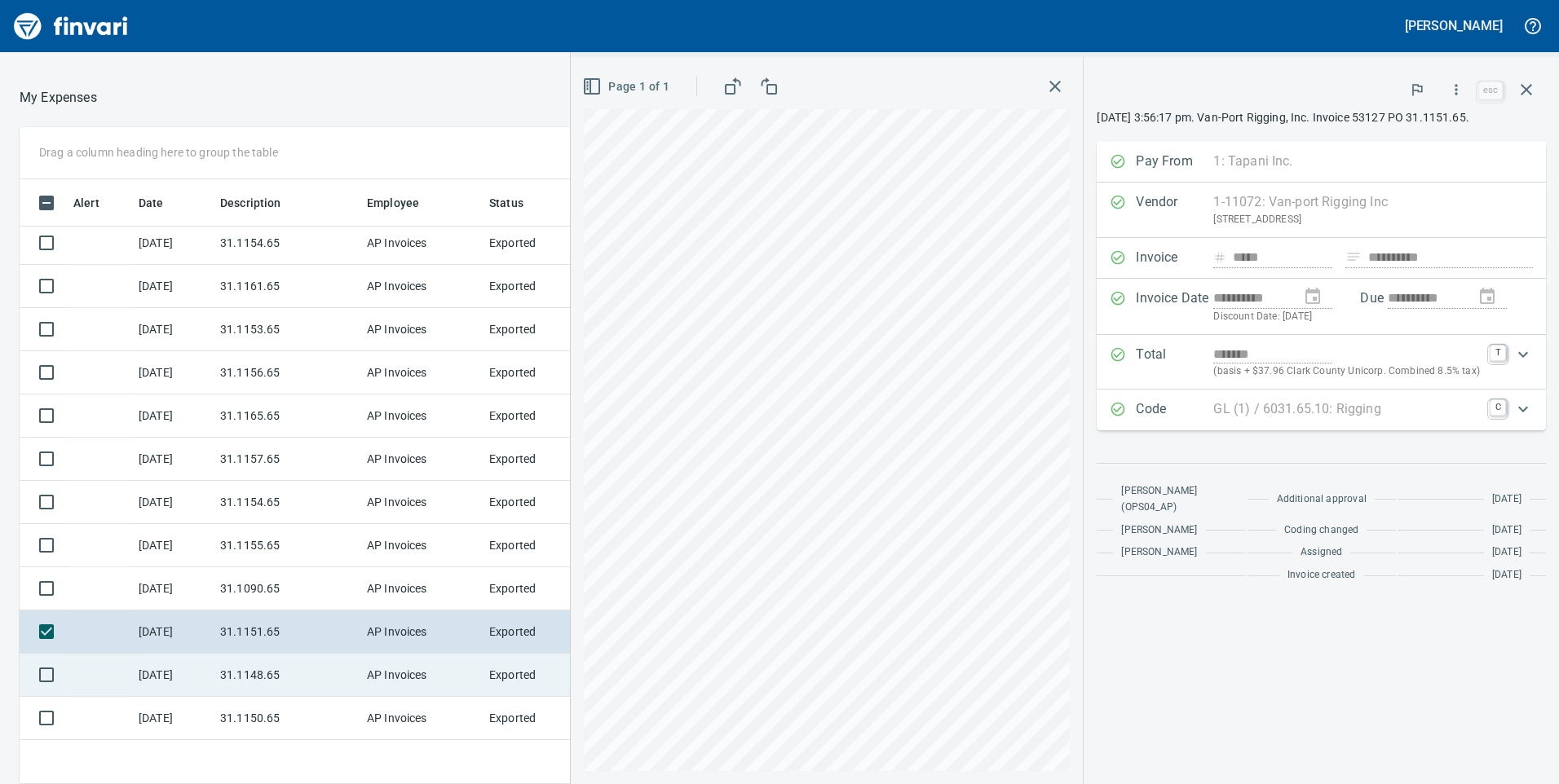
click at [268, 668] on td "31.1148.65" at bounding box center [287, 675] width 147 height 44
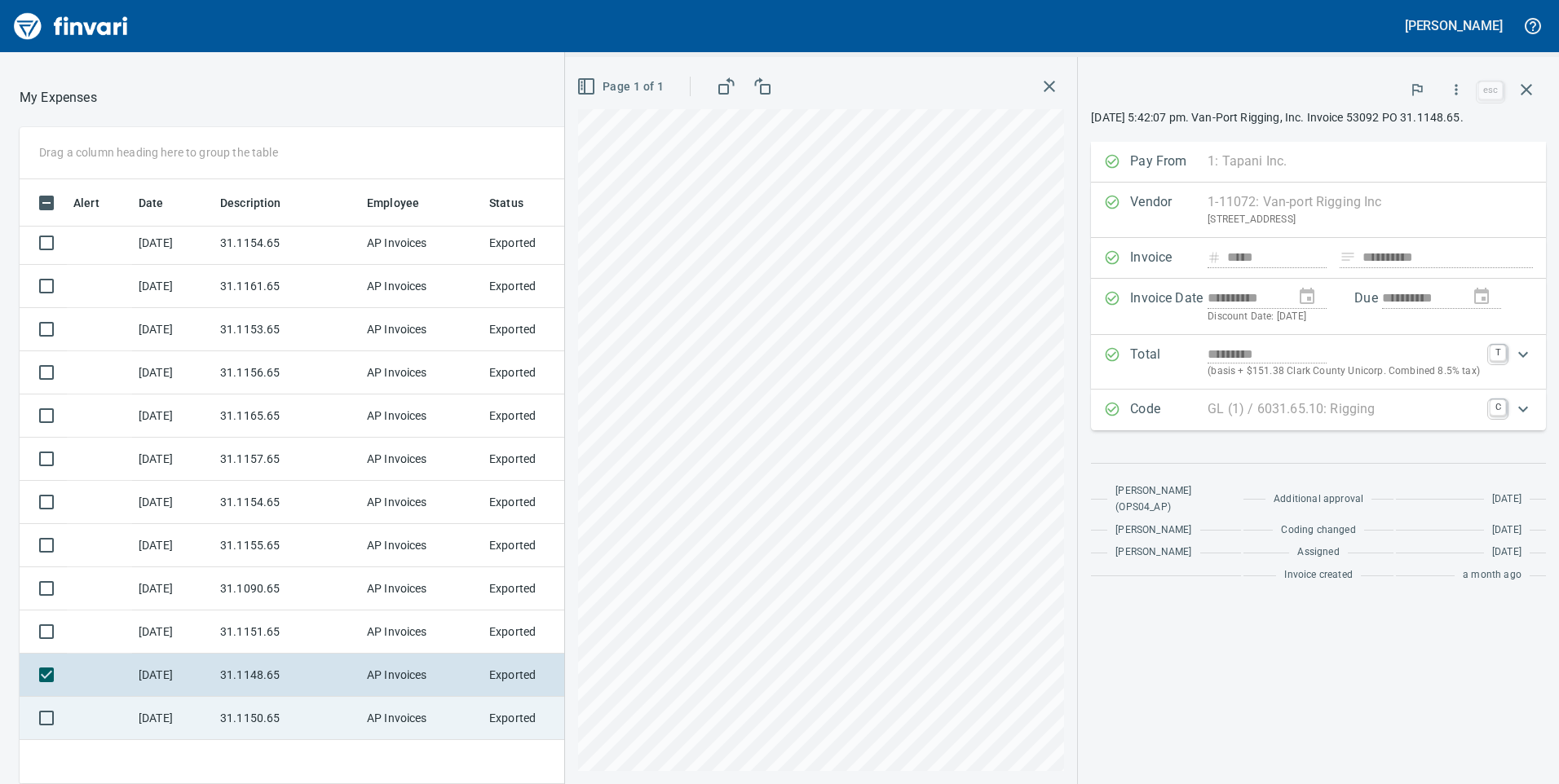
click at [378, 712] on td "AP Invoices" at bounding box center [421, 718] width 122 height 44
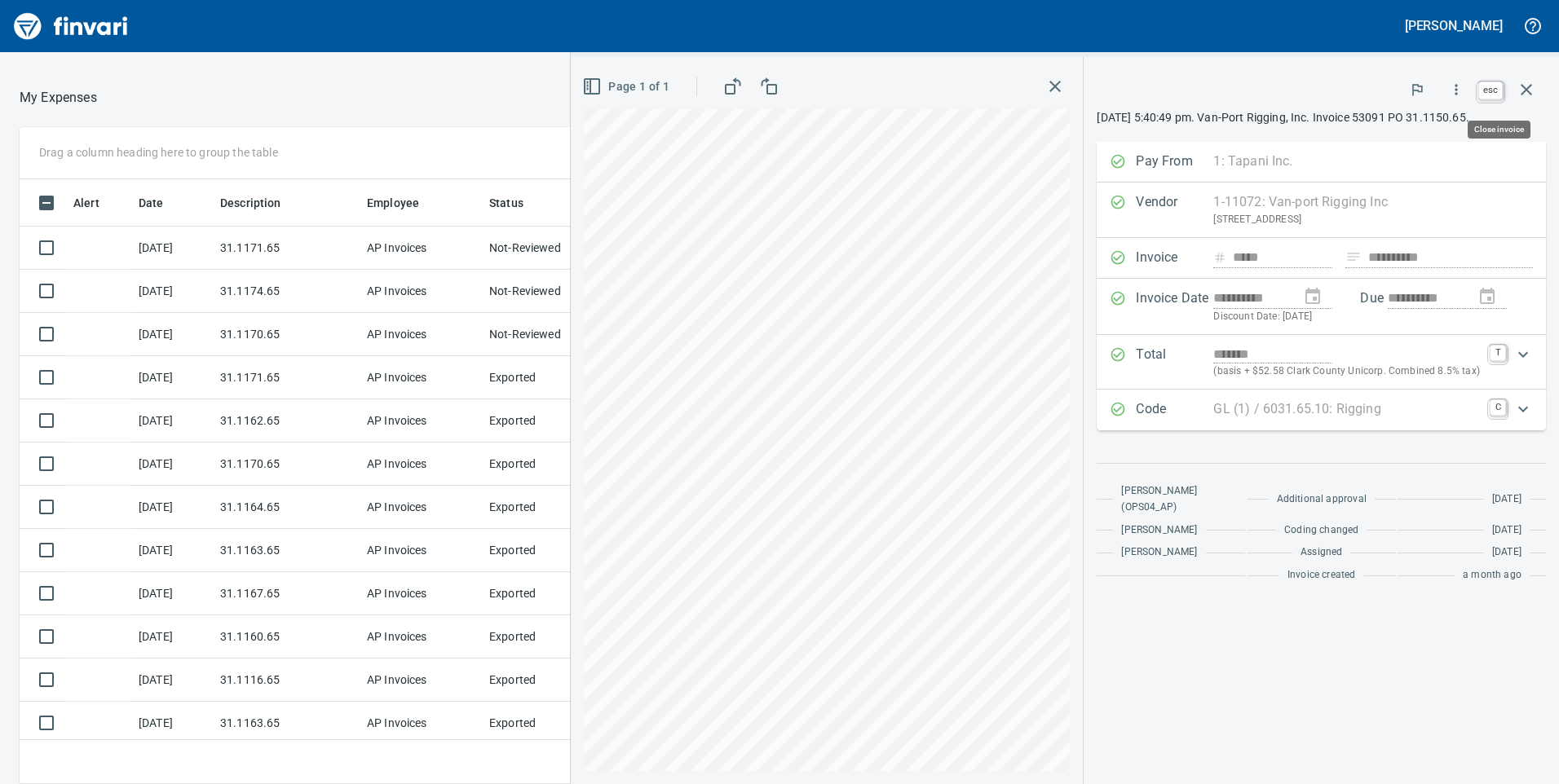
scroll to position [593, 1075]
drag, startPoint x: 1531, startPoint y: 95, endPoint x: 1514, endPoint y: 94, distance: 17.0
click at [1531, 94] on icon "button" at bounding box center [1526, 89] width 20 height 20
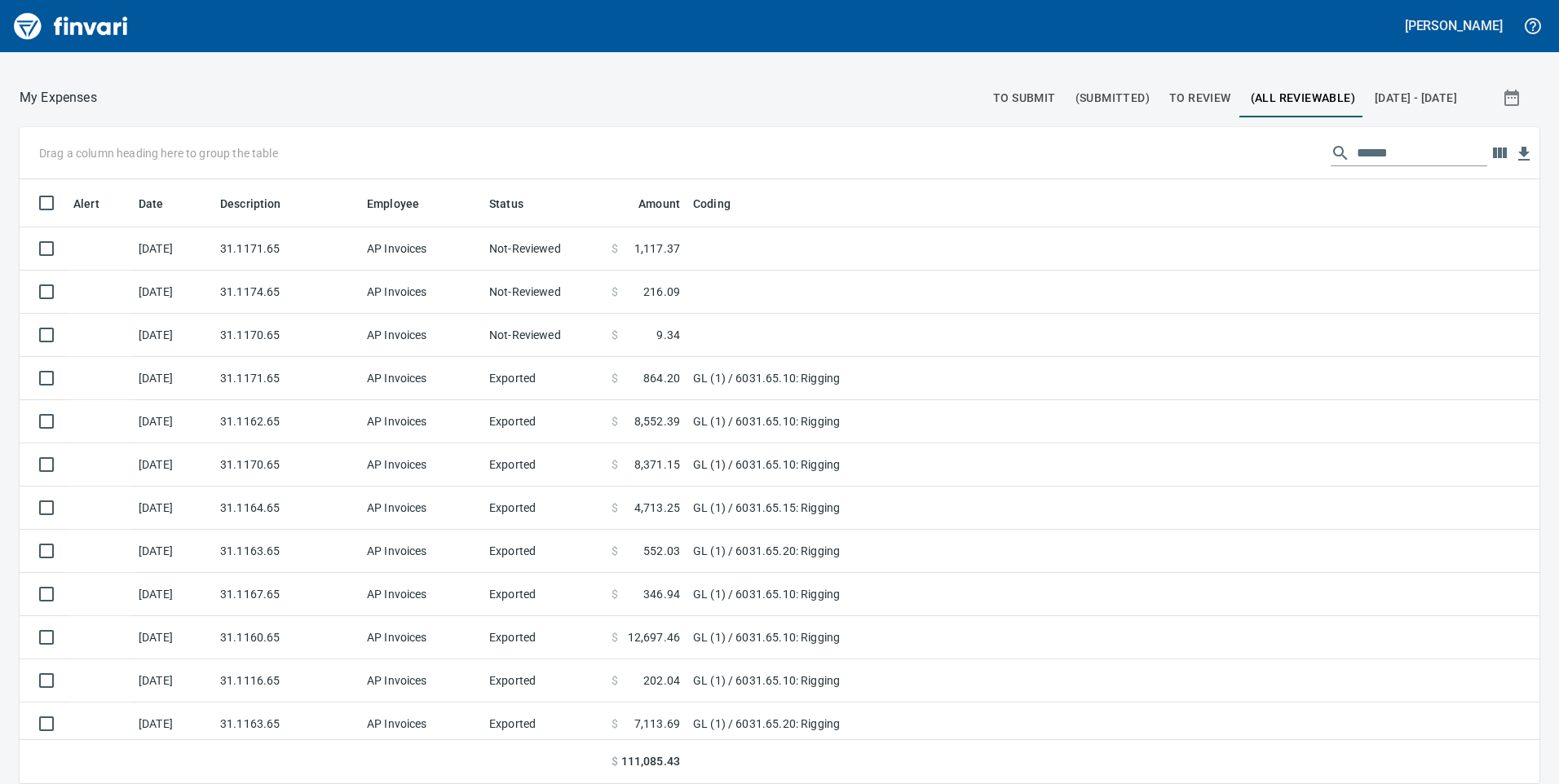
scroll to position [593, 1483]
click at [1395, 98] on span "[DATE] - [DATE]" at bounding box center [1415, 98] width 82 height 21
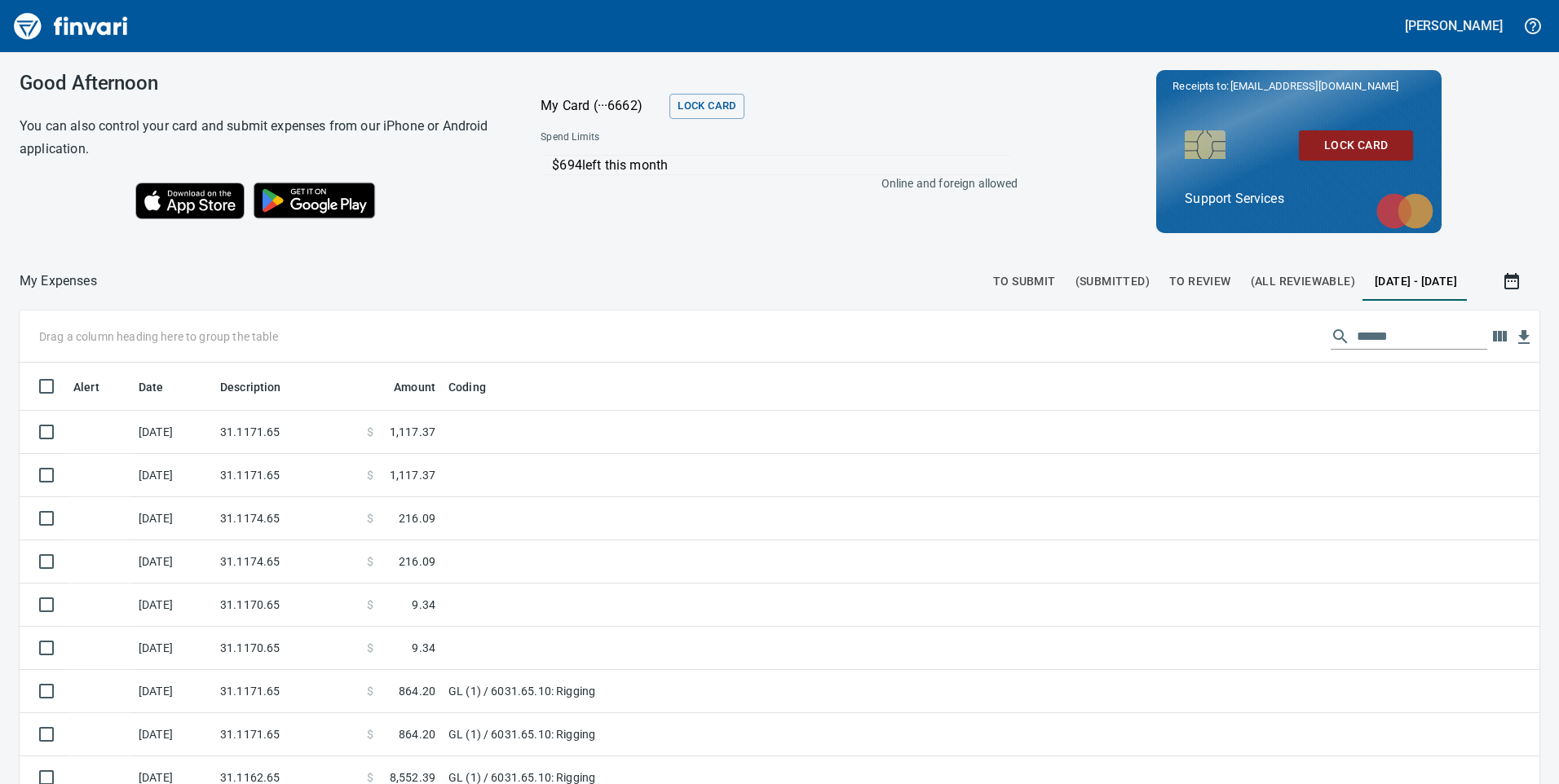
scroll to position [593, 1483]
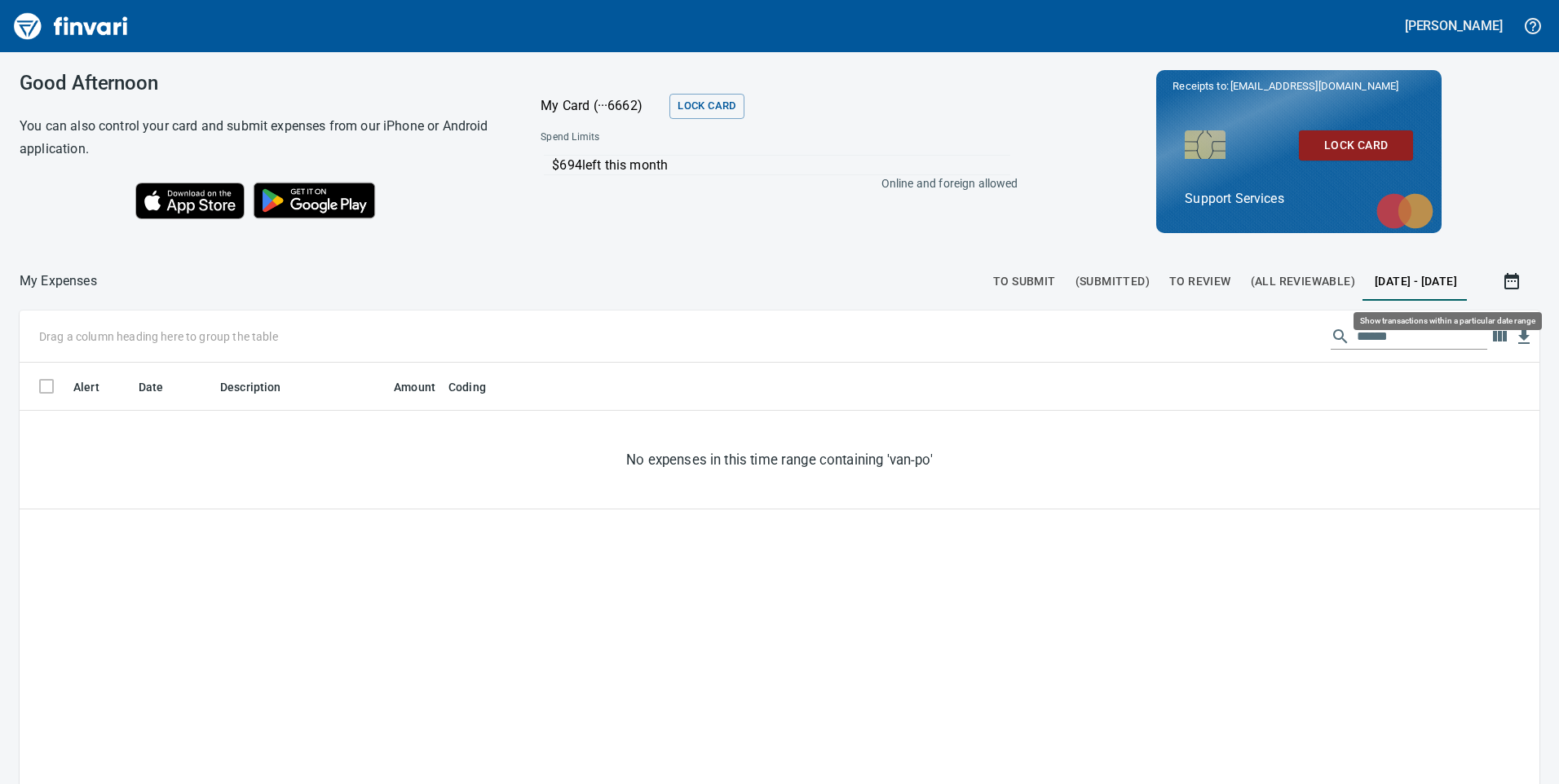
click at [1504, 278] on icon "button" at bounding box center [1511, 282] width 15 height 16
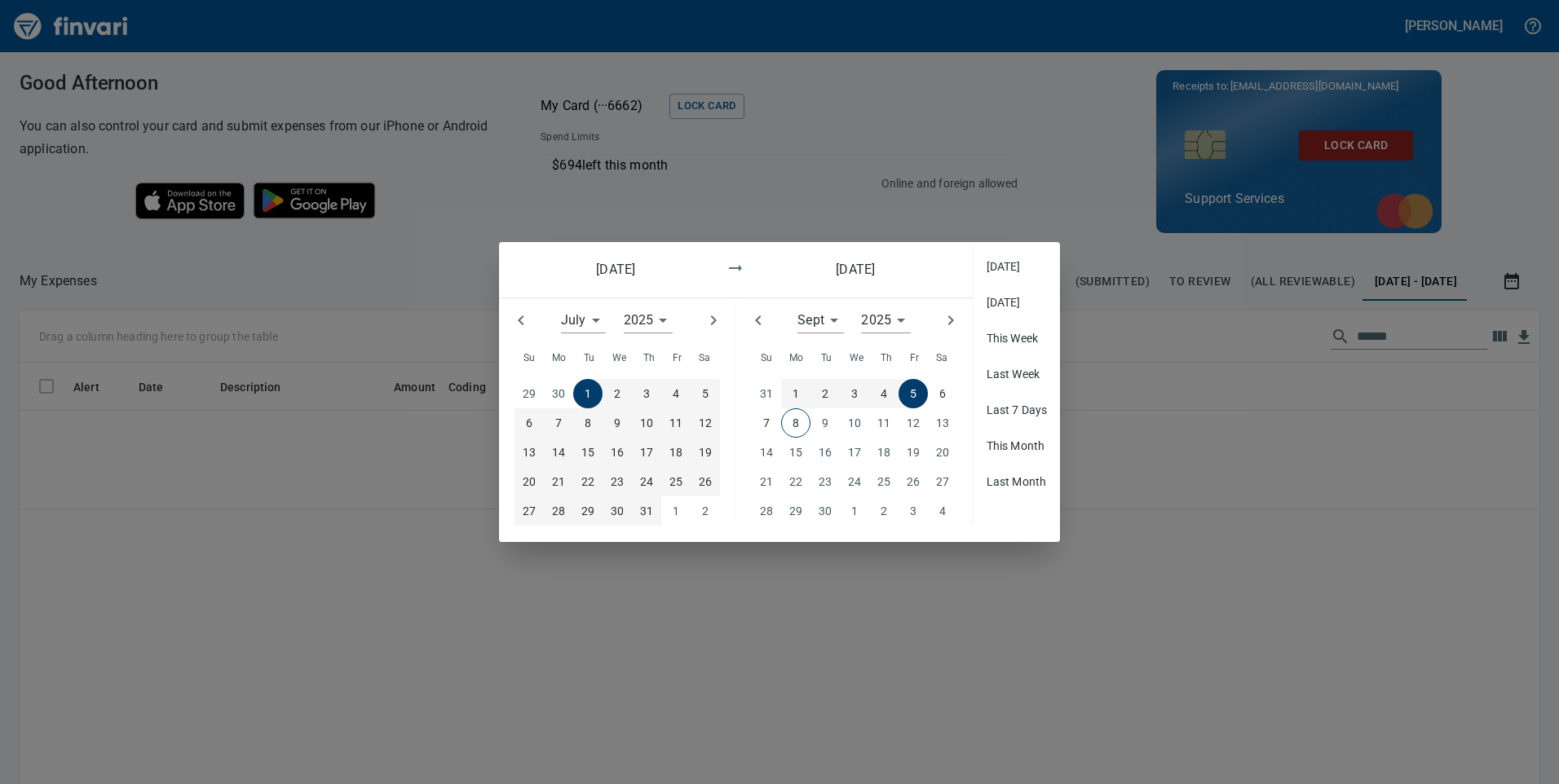
click at [522, 323] on icon "button" at bounding box center [520, 320] width 6 height 10
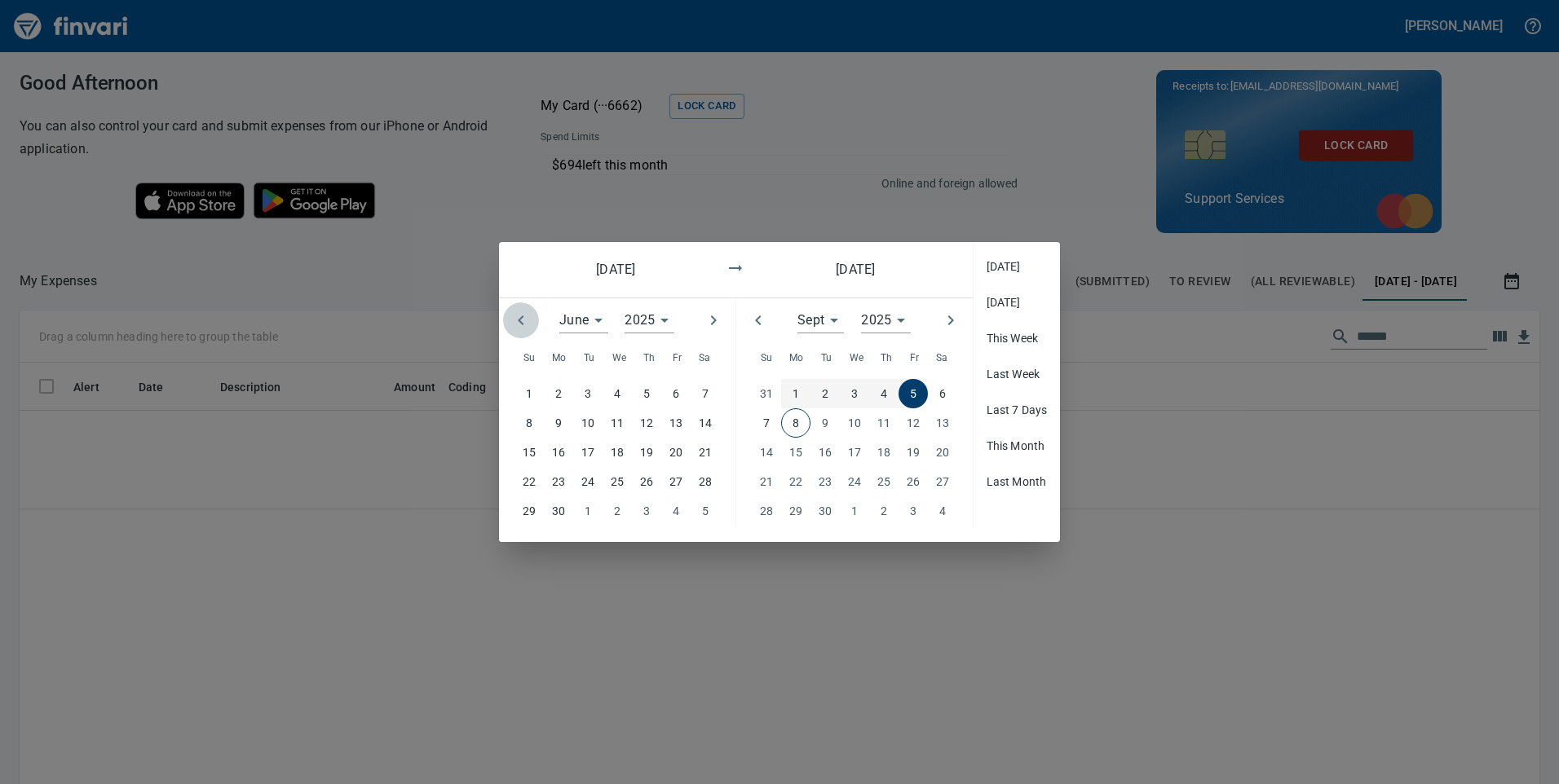
click at [522, 323] on icon "button" at bounding box center [520, 320] width 6 height 10
type input "*"
click at [647, 395] on p "1" at bounding box center [646, 394] width 7 height 18
click at [643, 424] on p "8" at bounding box center [646, 423] width 7 height 18
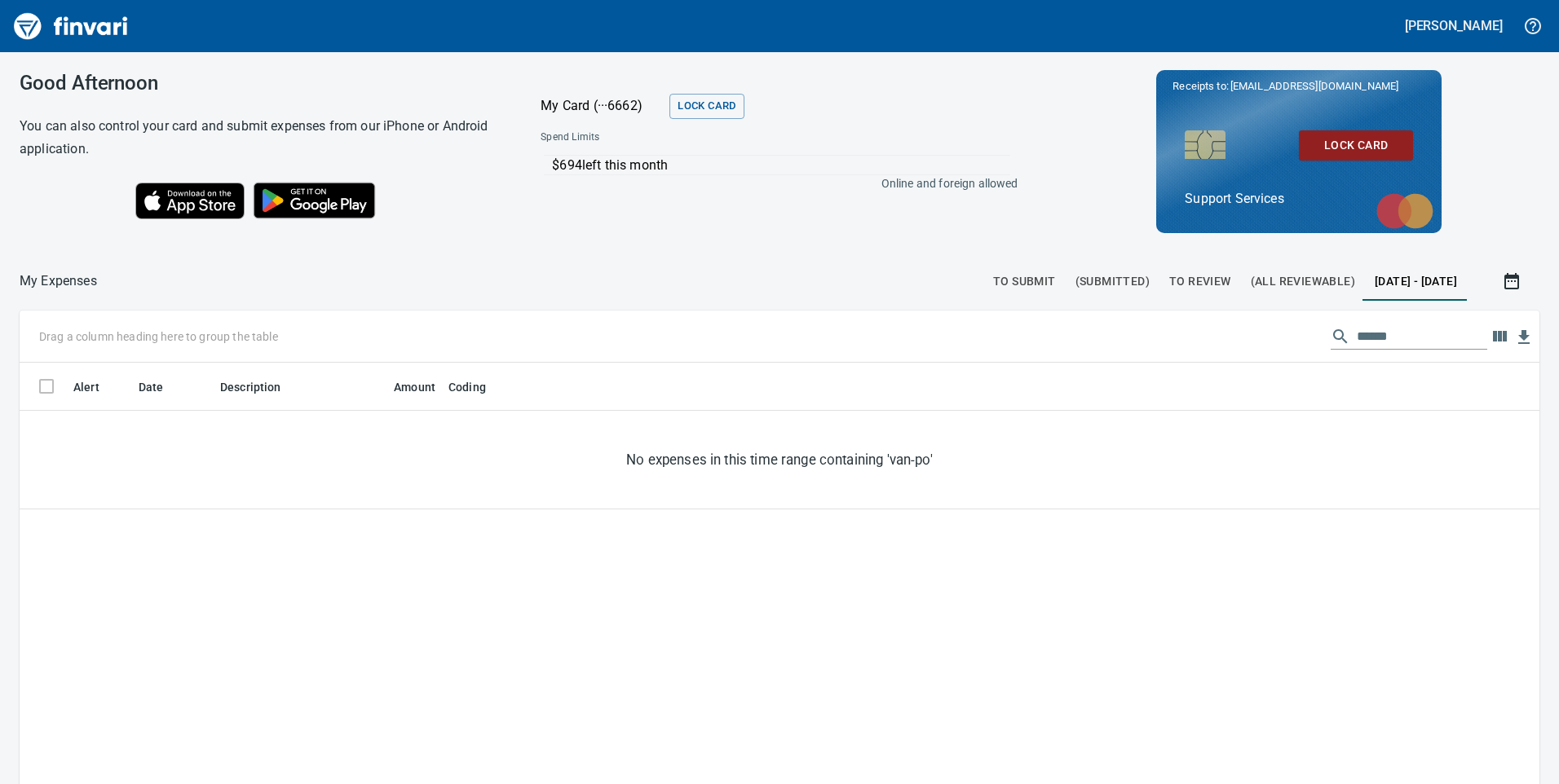
click at [1389, 279] on span "[DATE] - [DATE]" at bounding box center [1415, 282] width 82 height 21
click at [1504, 274] on icon "button" at bounding box center [1511, 282] width 15 height 16
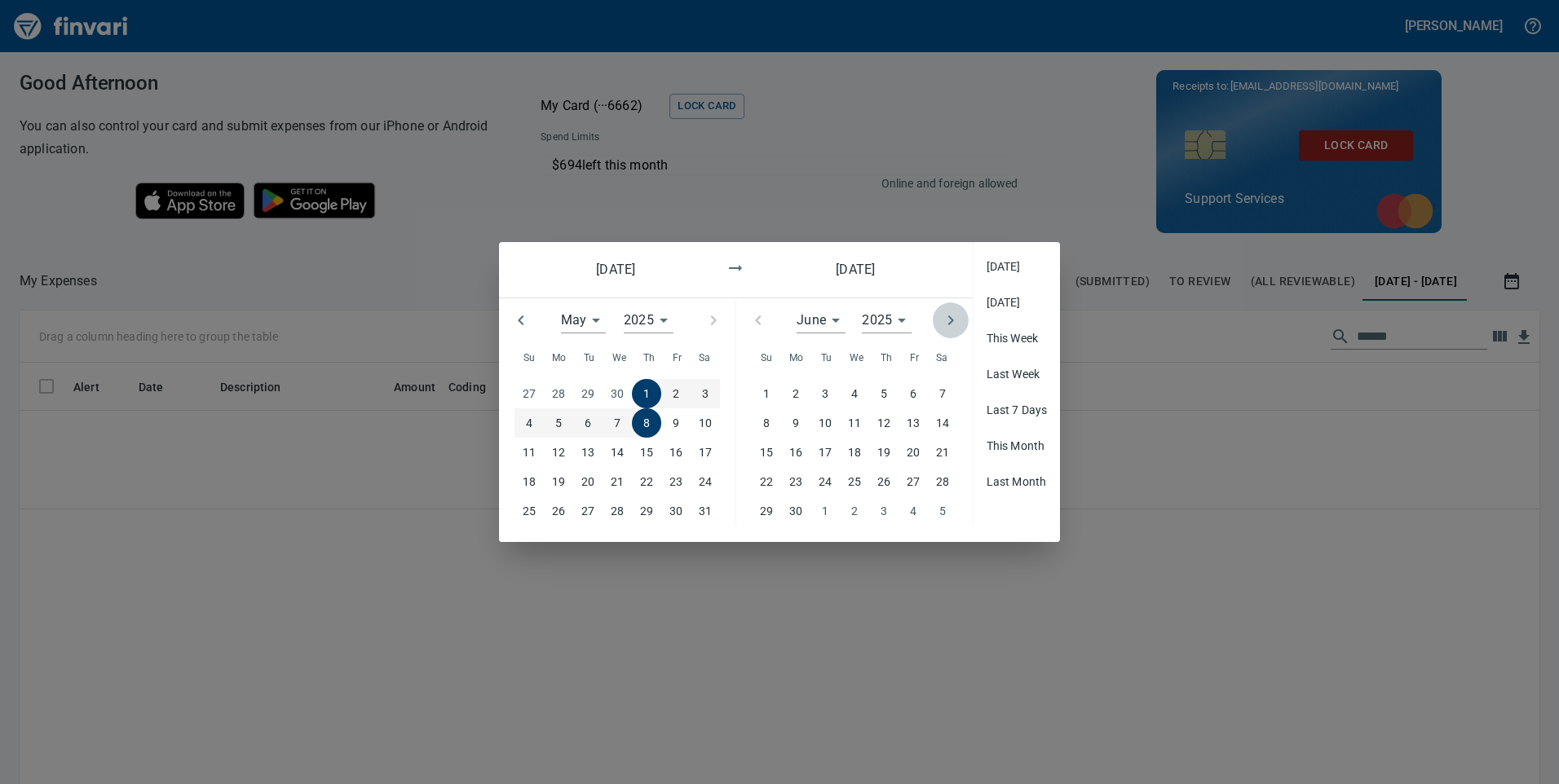
click at [950, 319] on icon "button" at bounding box center [951, 320] width 20 height 20
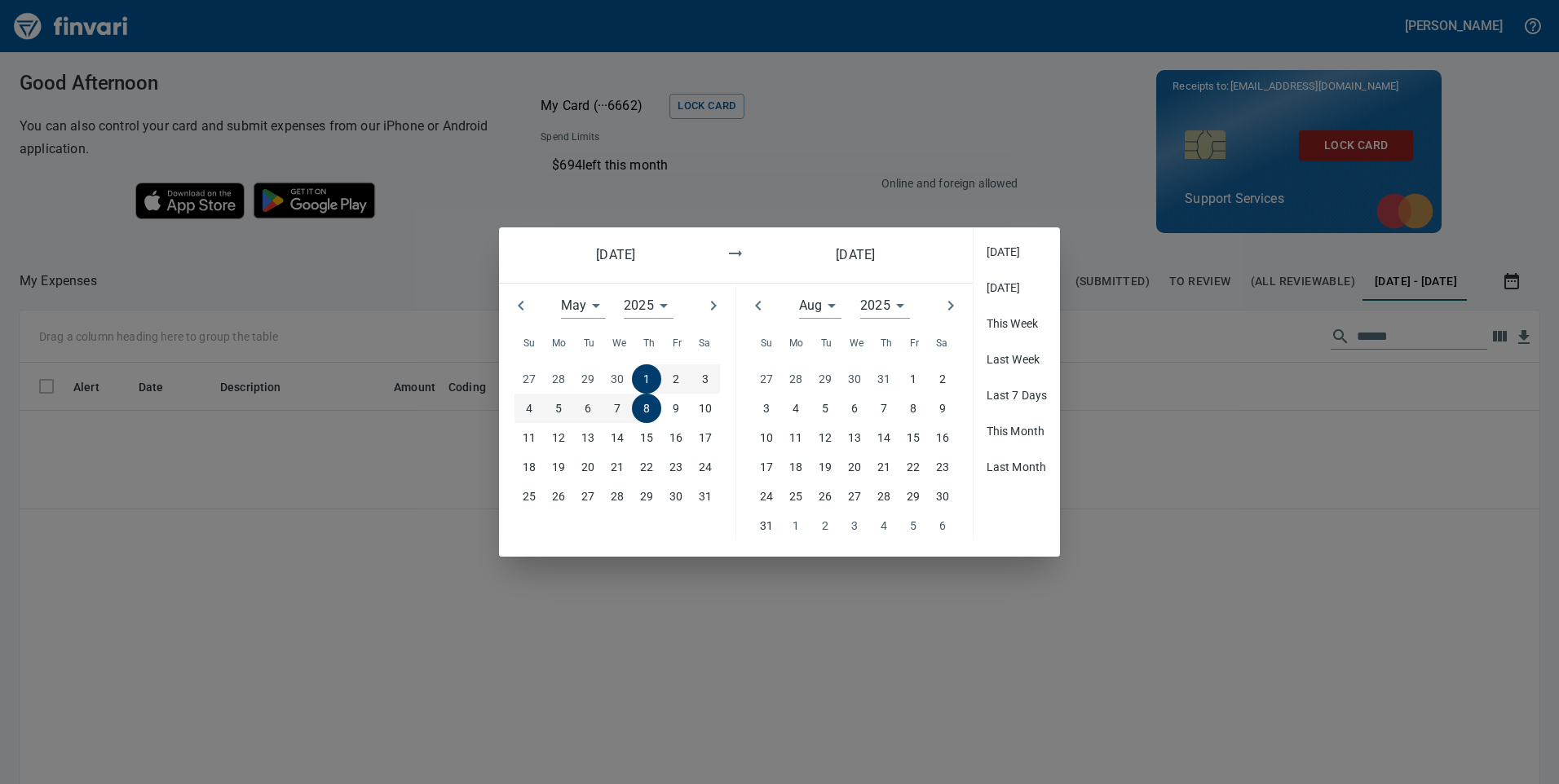
click at [950, 319] on button "button" at bounding box center [951, 306] width 36 height 36
type input "*"
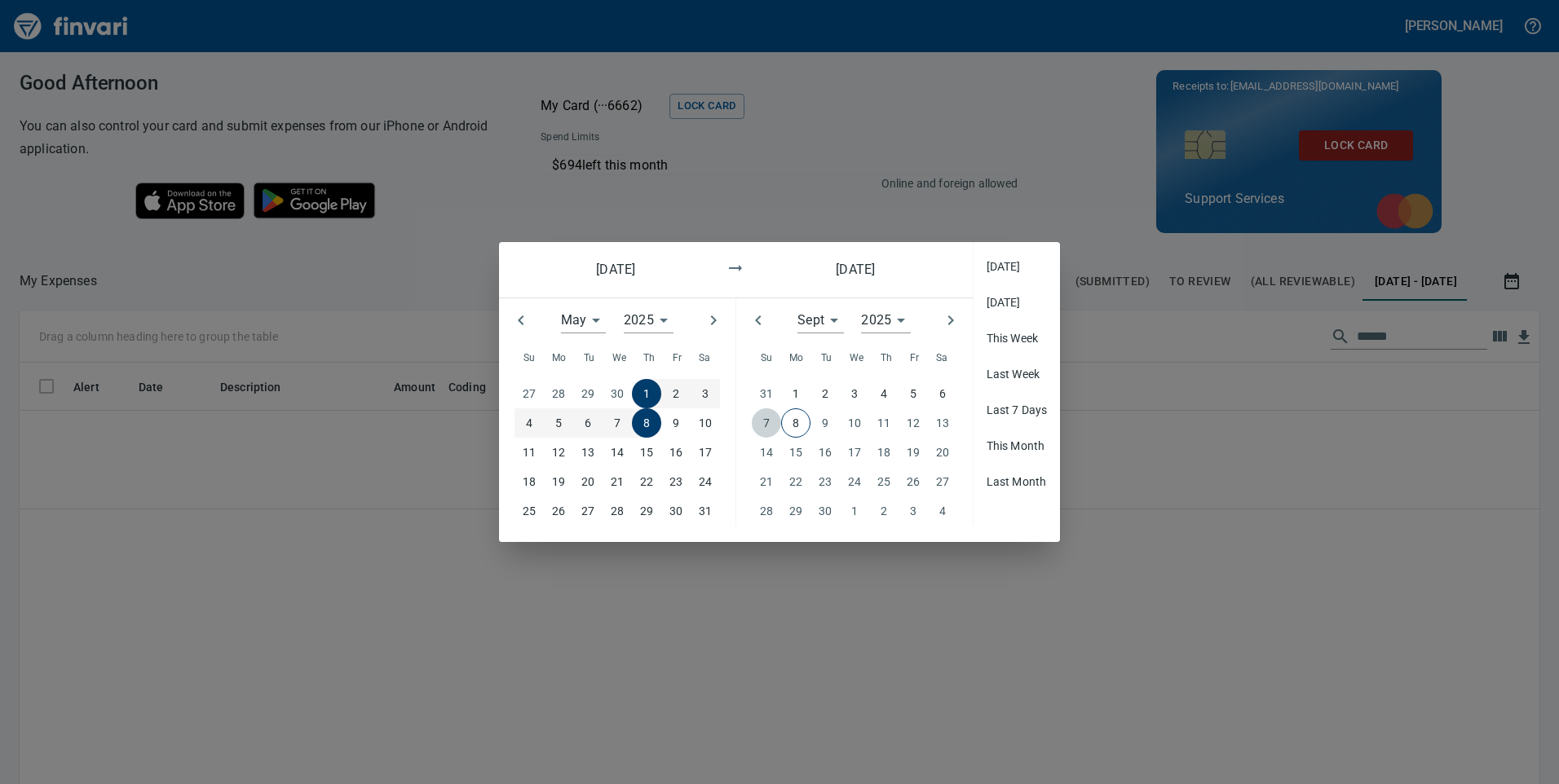
click at [766, 426] on p "7" at bounding box center [766, 423] width 7 height 18
click at [643, 391] on p "1" at bounding box center [646, 394] width 7 height 18
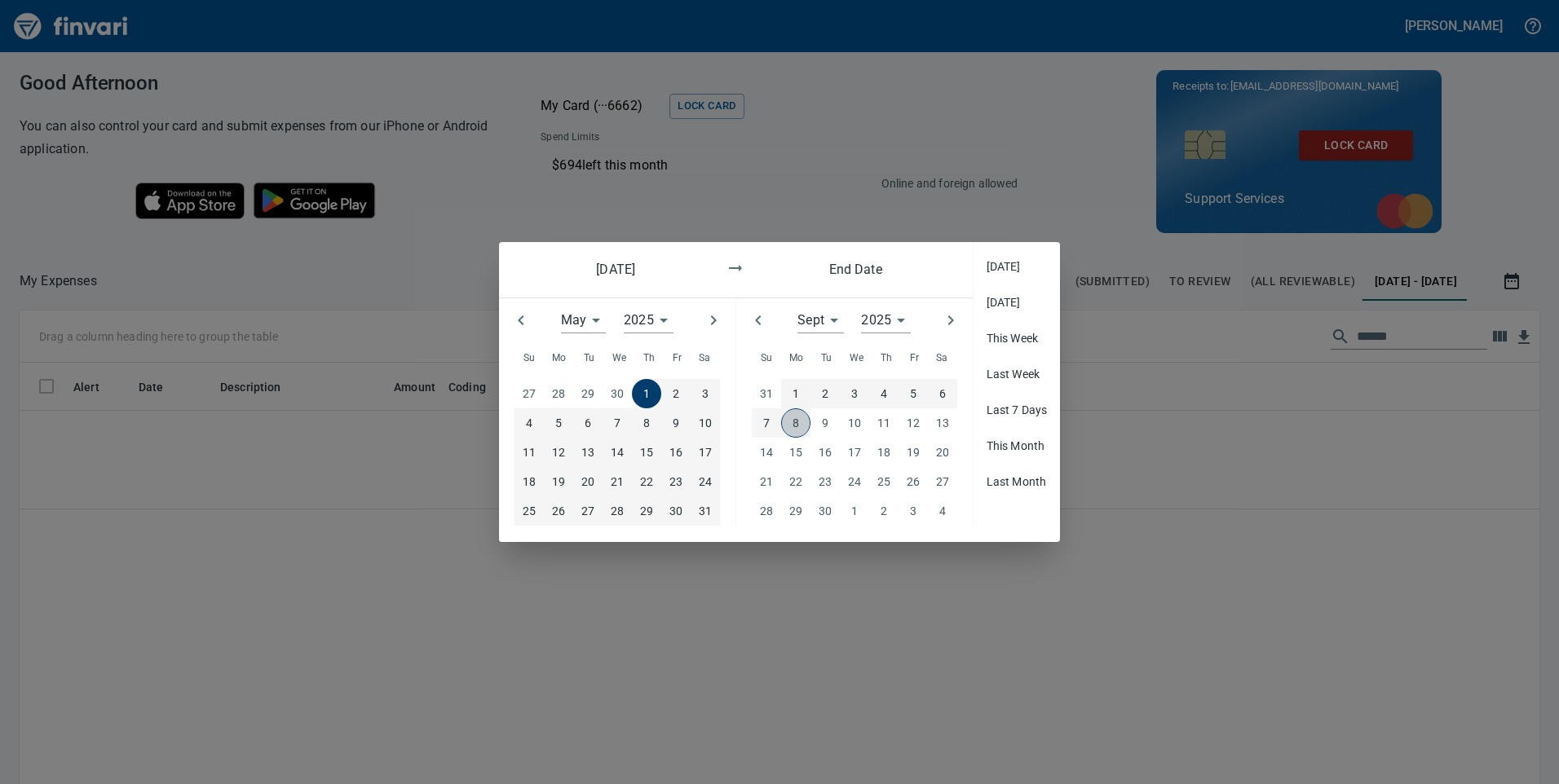
click at [803, 423] on span "8" at bounding box center [796, 423] width 28 height 18
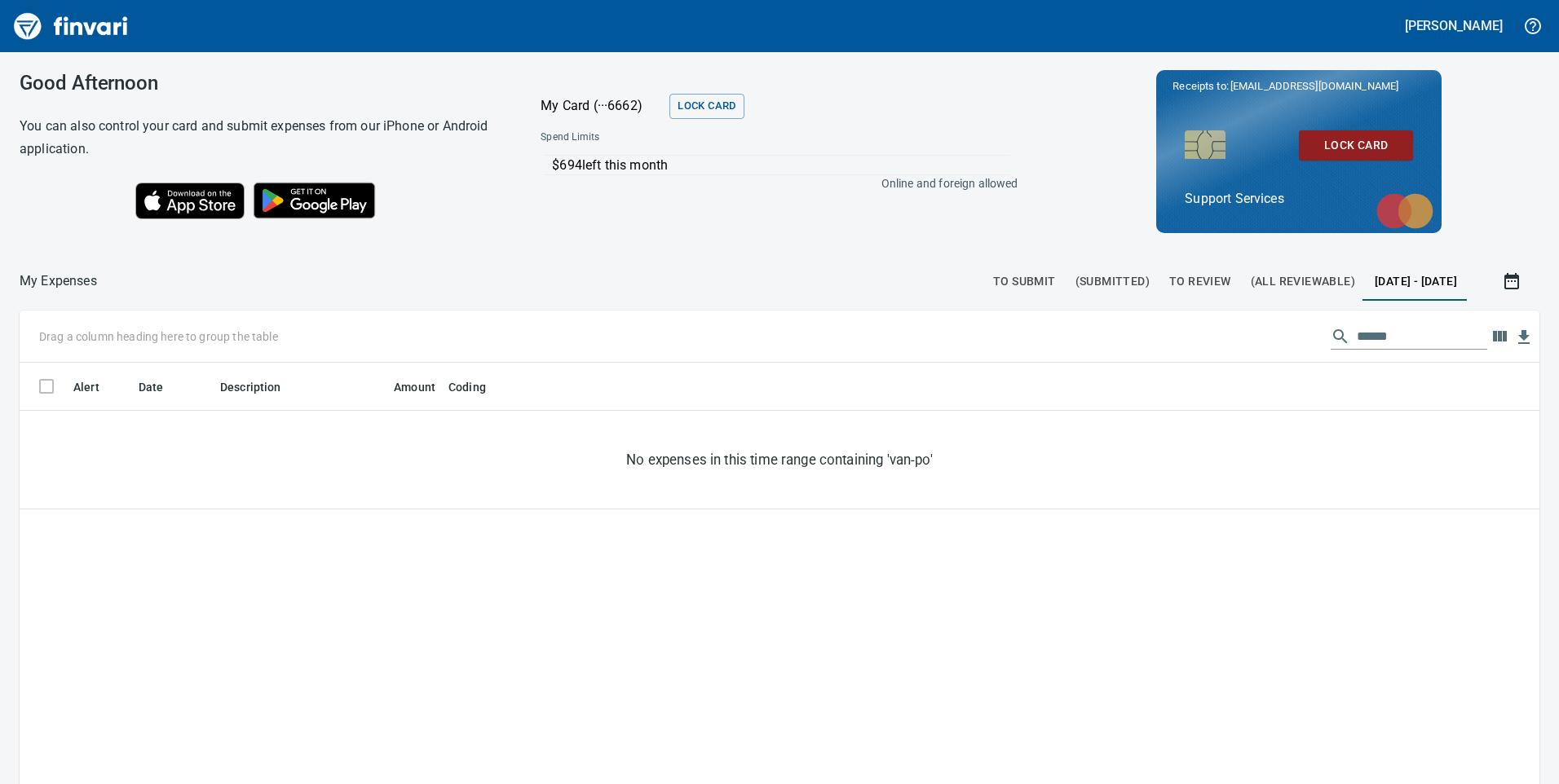
click at [1269, 277] on span "(All Reviewable)" at bounding box center [1302, 282] width 104 height 21
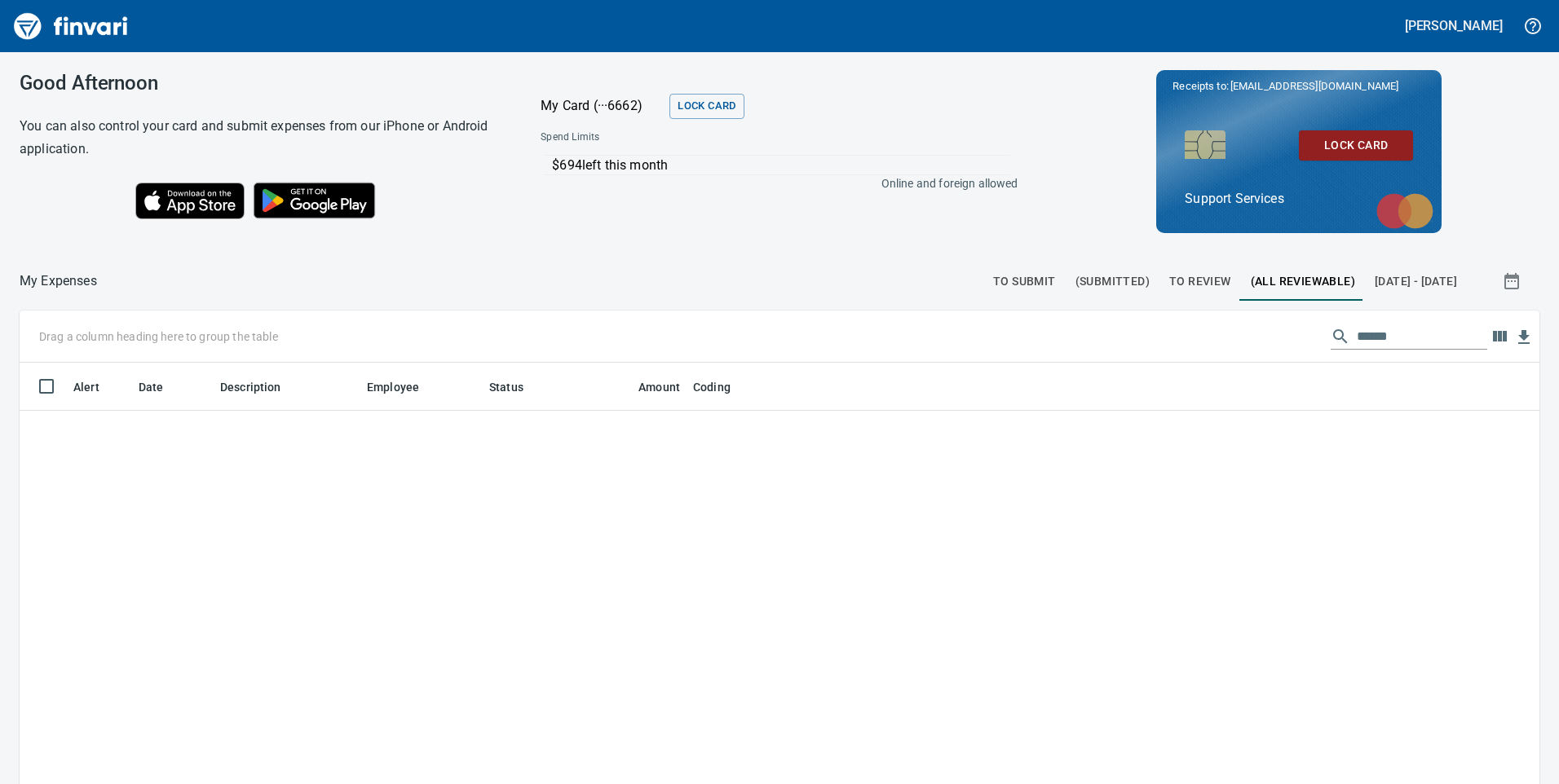
scroll to position [183, 0]
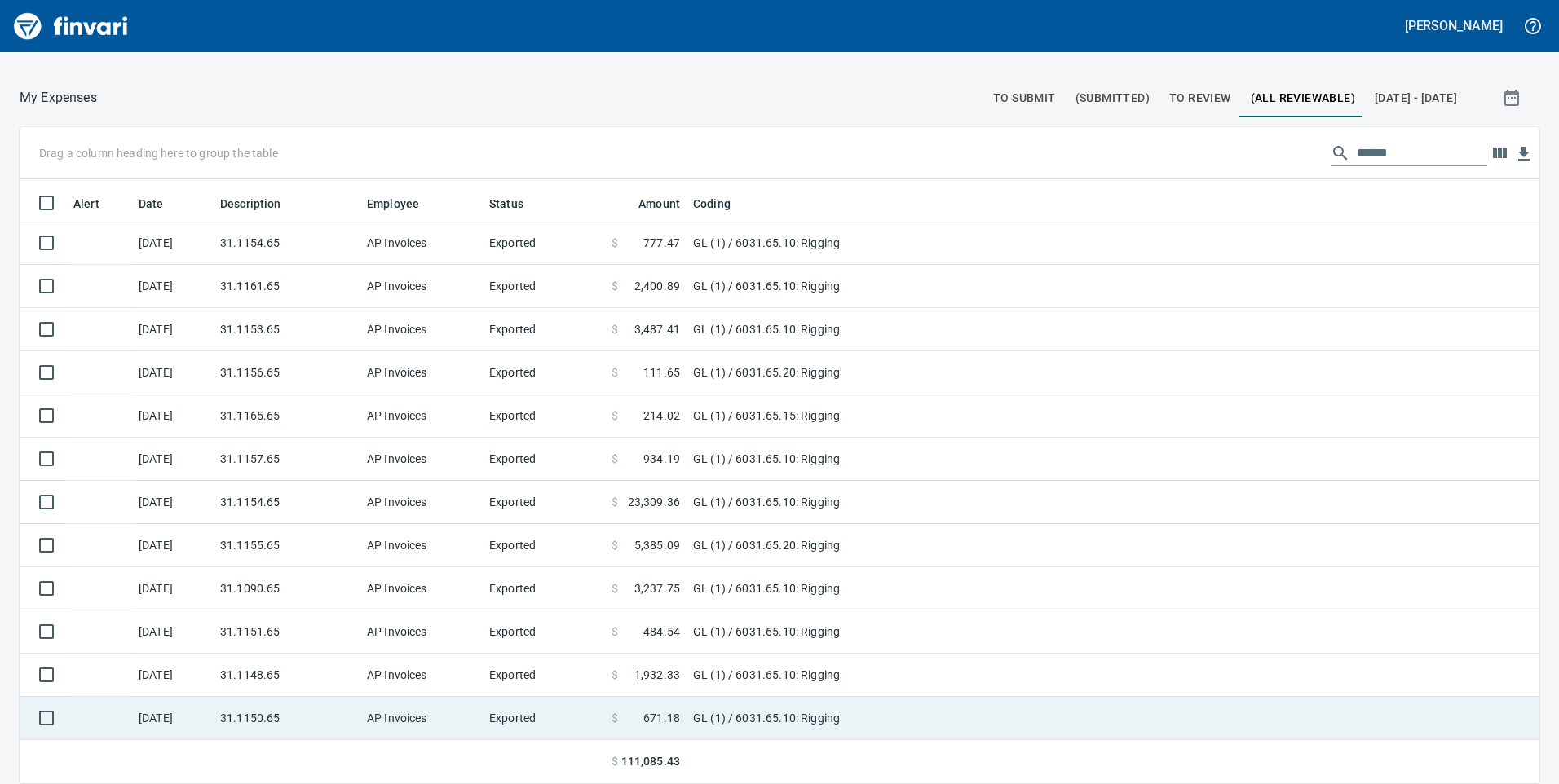
click at [412, 720] on td "AP Invoices" at bounding box center [421, 718] width 122 height 44
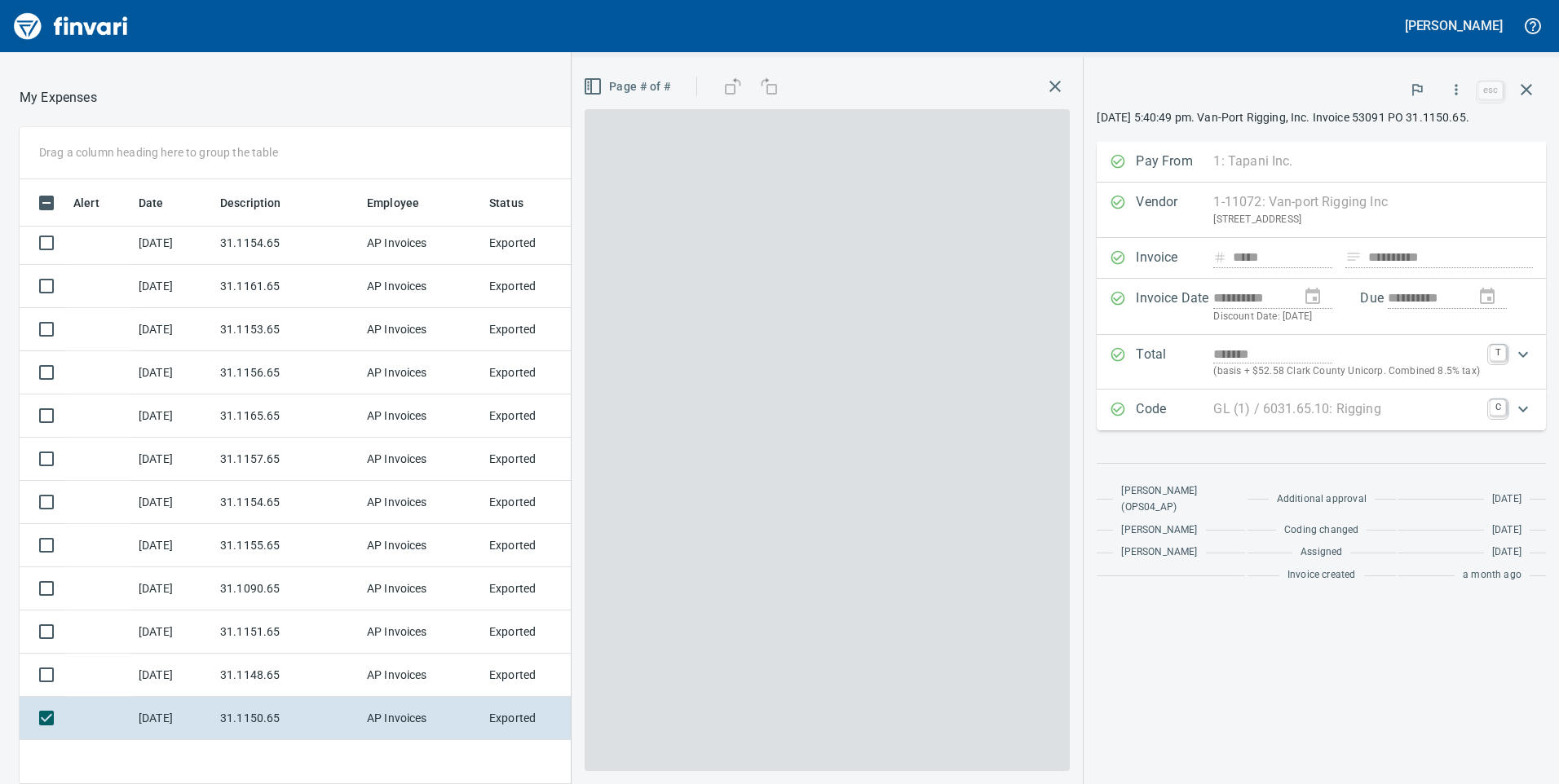
scroll to position [593, 1075]
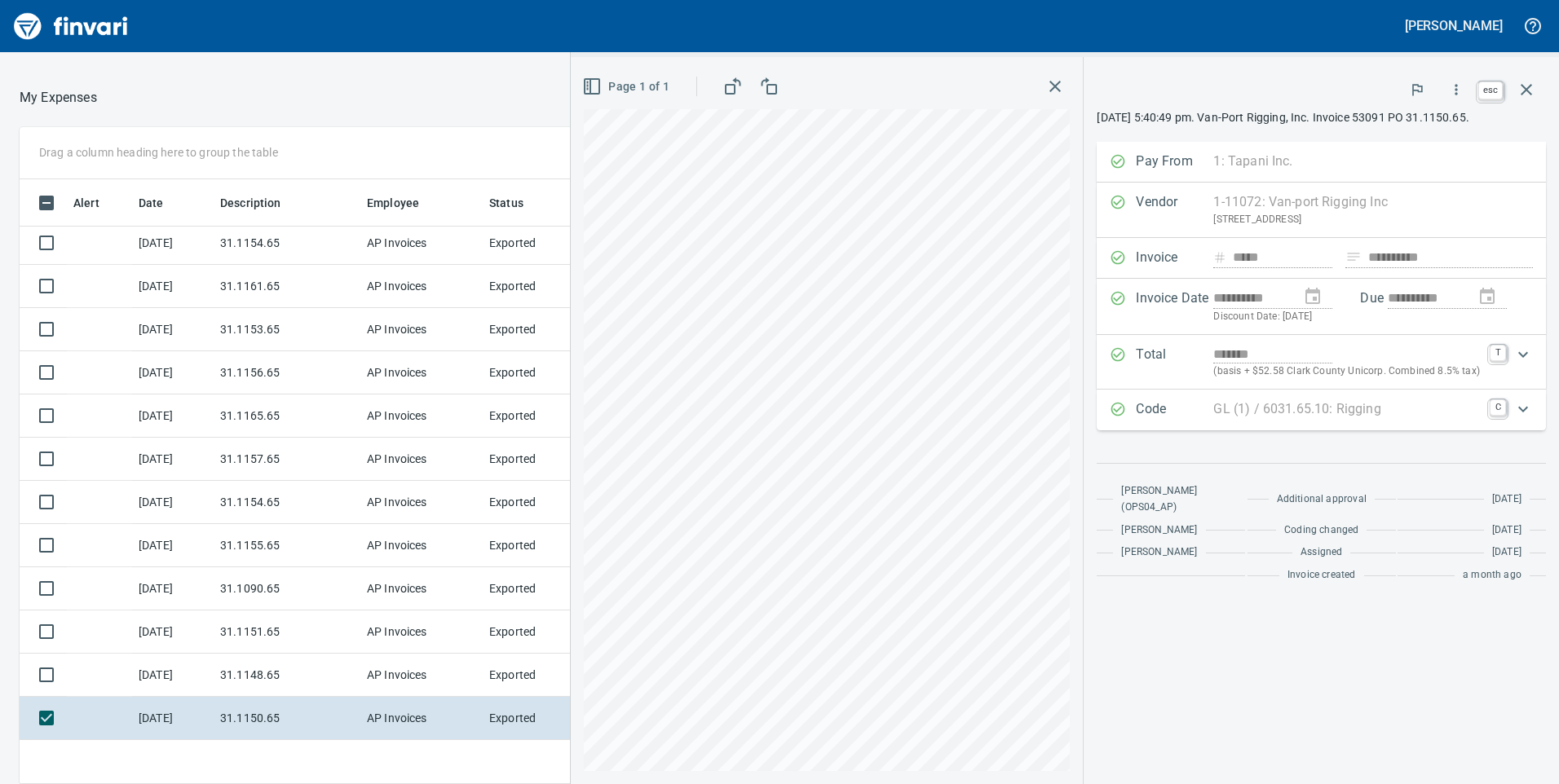
click at [1529, 91] on icon "button" at bounding box center [1526, 89] width 20 height 20
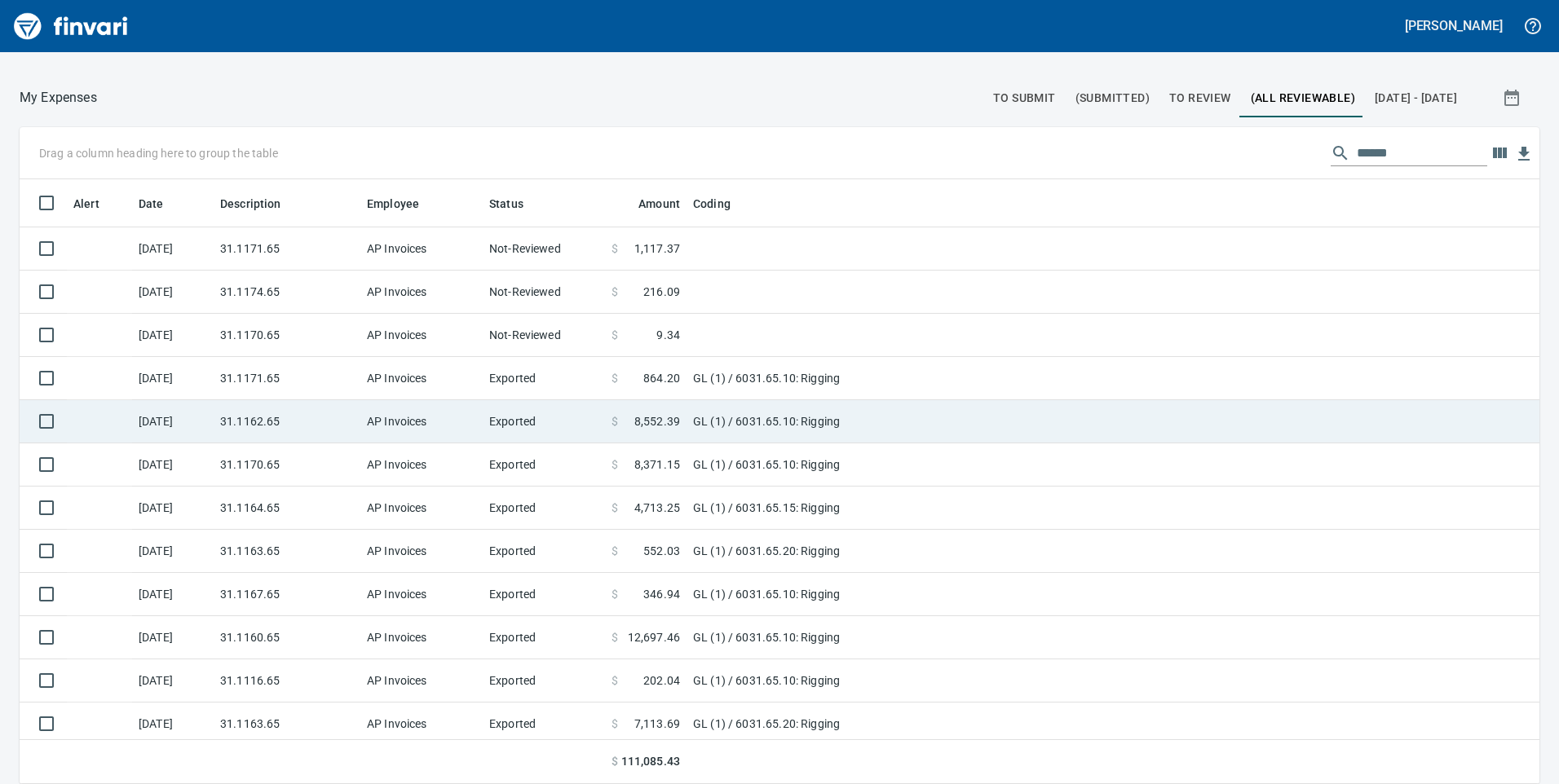
click at [562, 438] on td "Exported" at bounding box center [543, 422] width 122 height 44
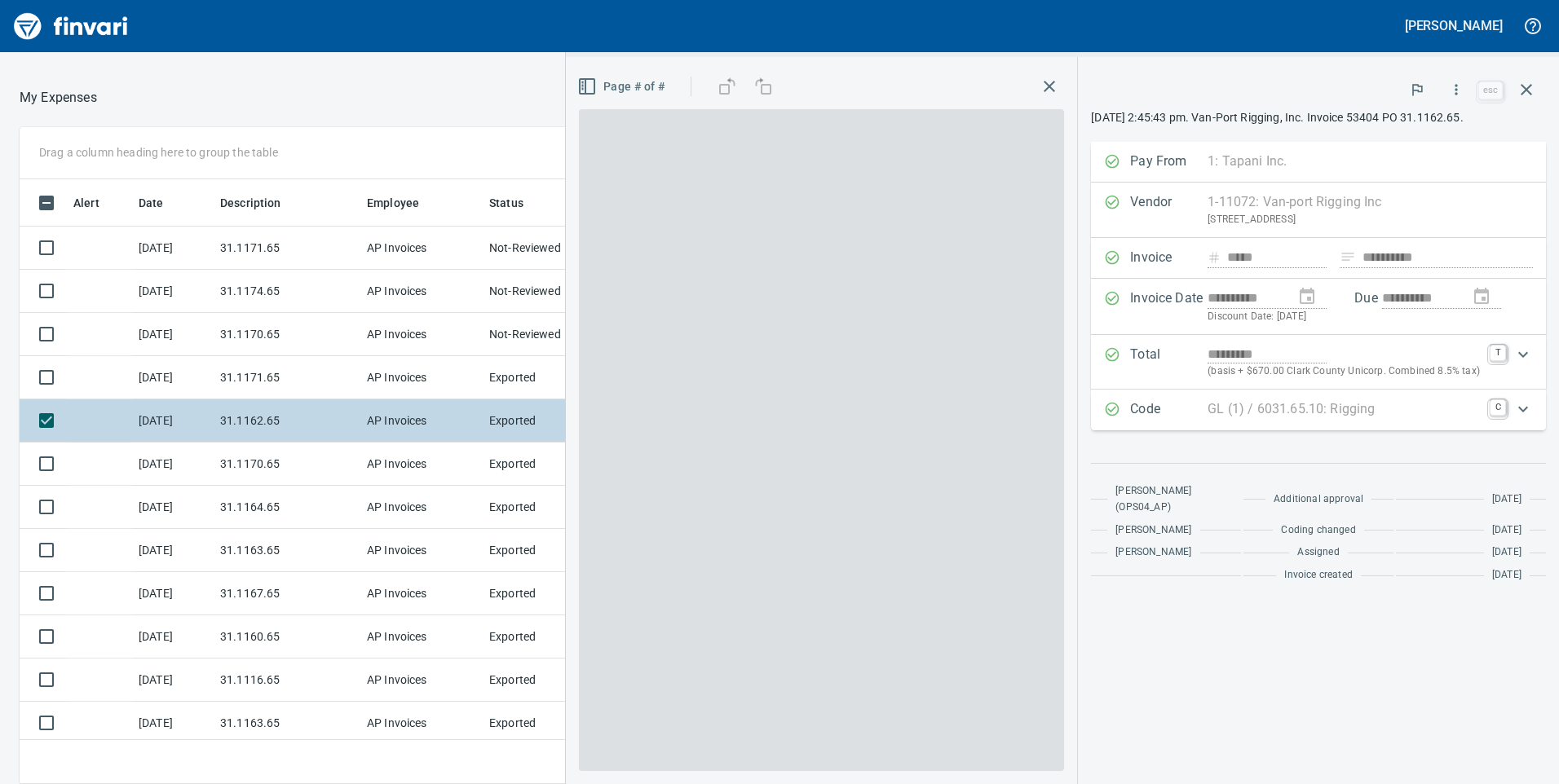
scroll to position [593, 1075]
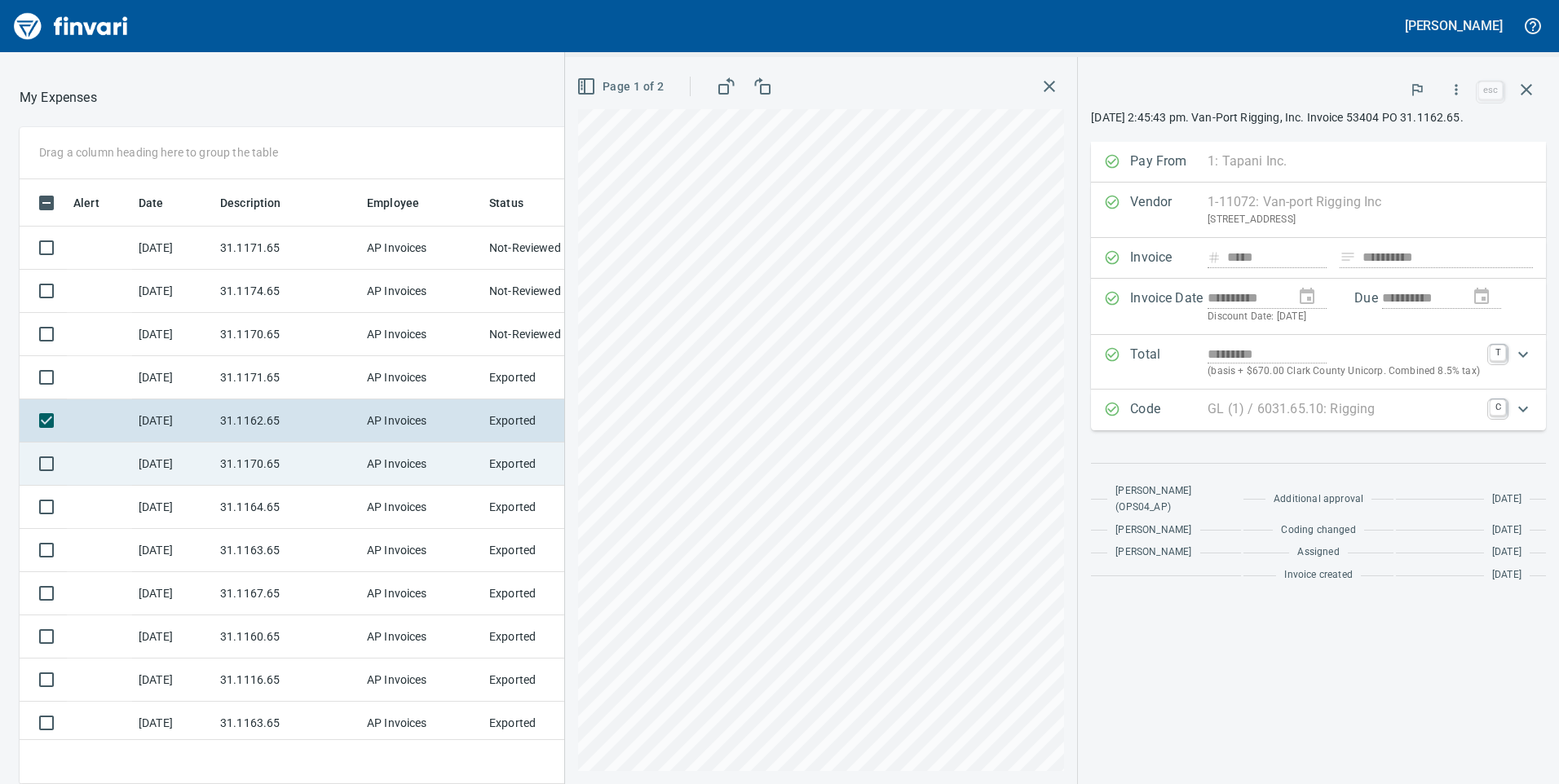
click at [424, 461] on td "AP Invoices" at bounding box center [421, 464] width 122 height 44
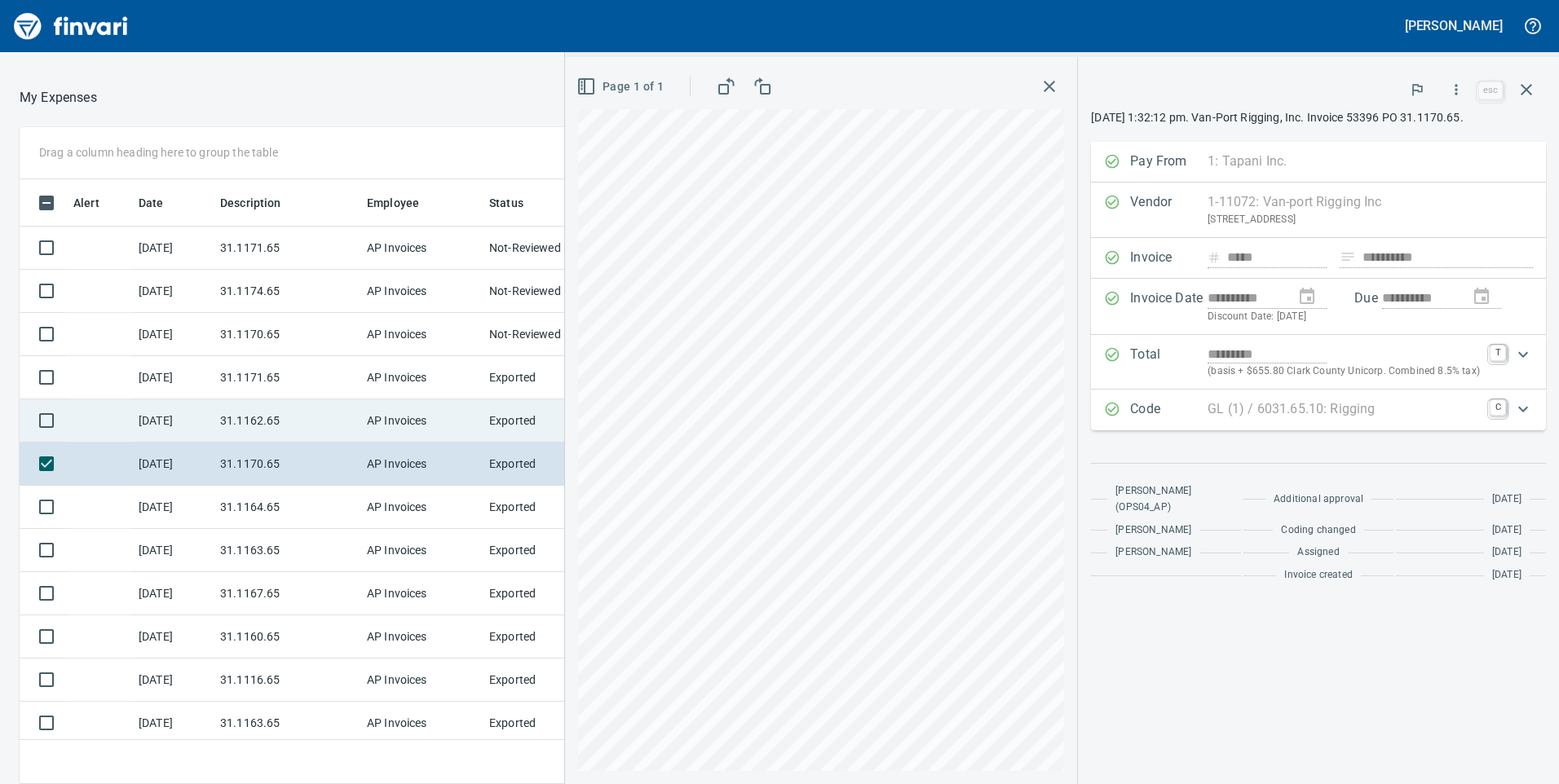
click at [349, 427] on td "31.1162.65" at bounding box center [287, 421] width 147 height 44
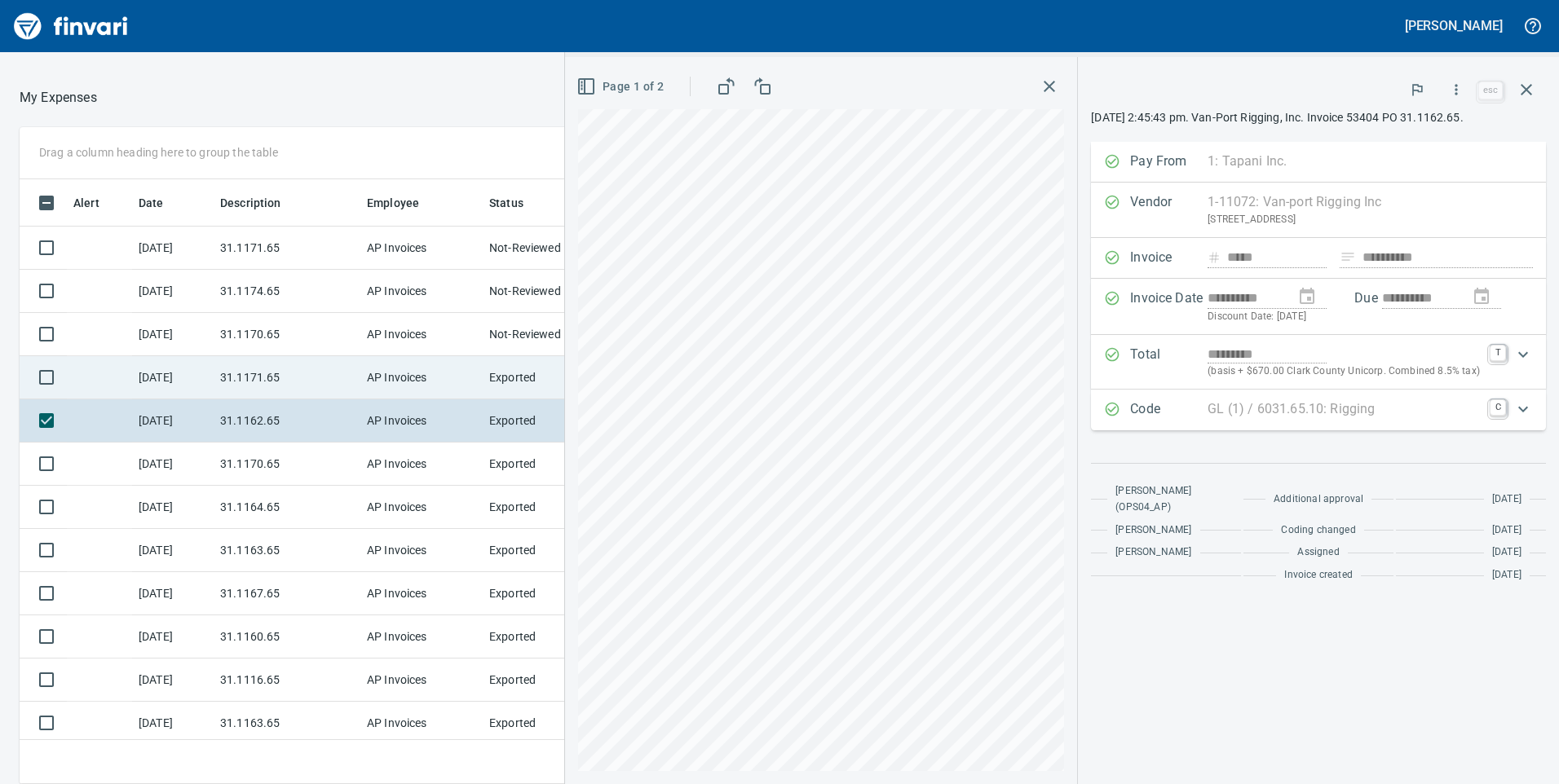
click at [378, 378] on td "AP Invoices" at bounding box center [421, 378] width 122 height 44
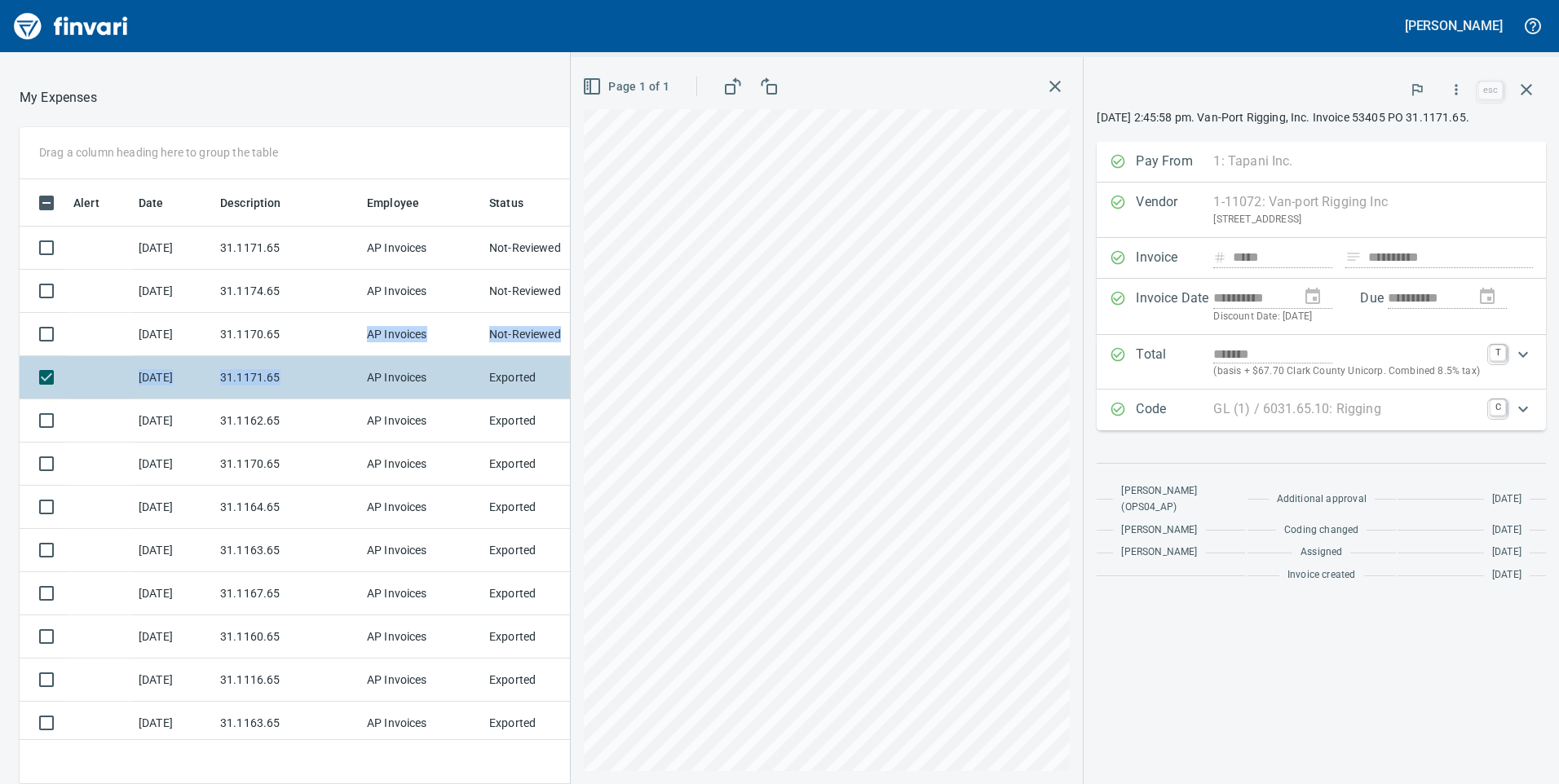
drag, startPoint x: 337, startPoint y: 328, endPoint x: 338, endPoint y: 365, distance: 37.0
drag, startPoint x: 338, startPoint y: 365, endPoint x: 336, endPoint y: 386, distance: 21.1
click at [336, 386] on td "31.1171.65" at bounding box center [287, 378] width 147 height 44
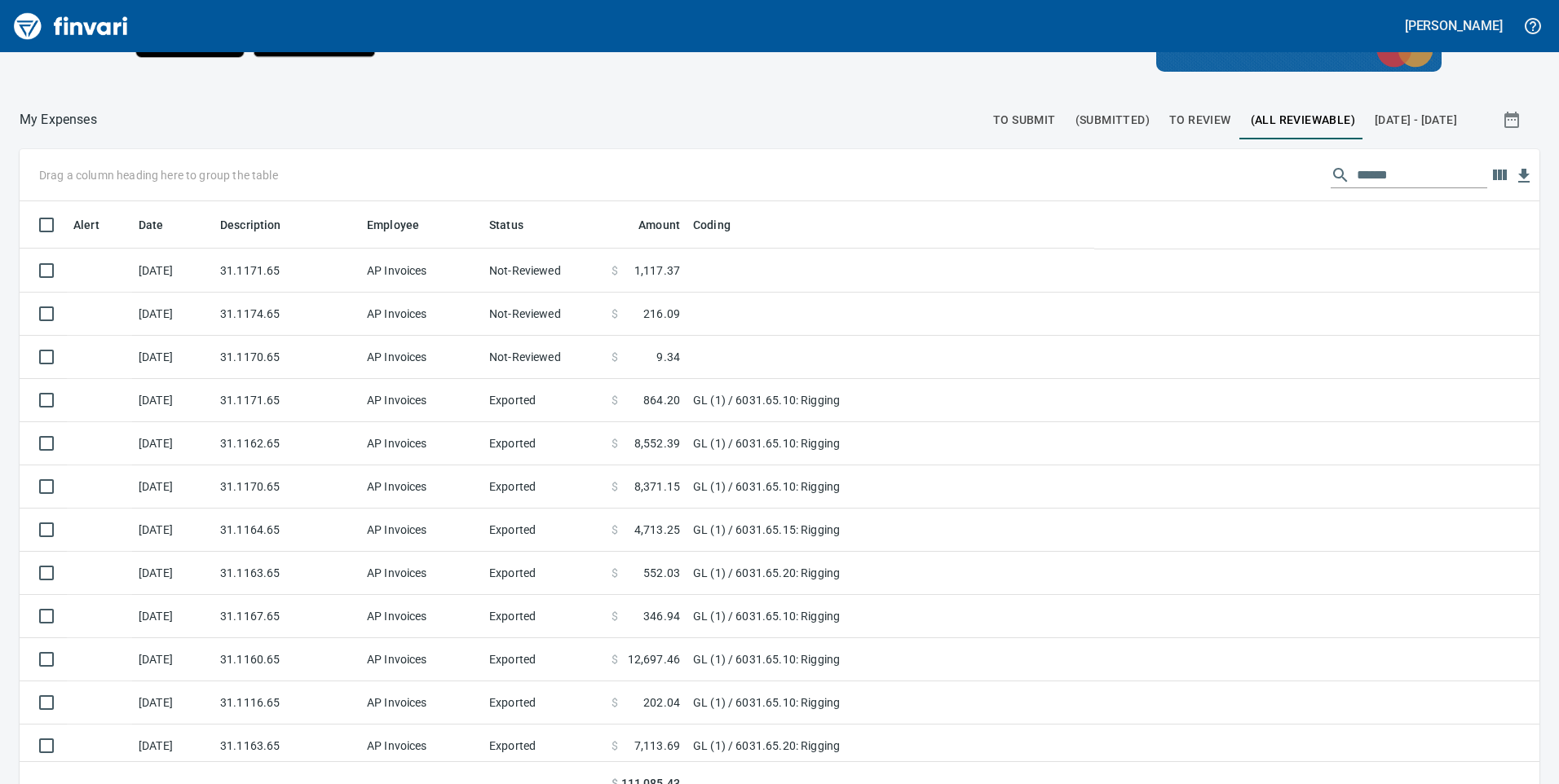
scroll to position [593, 1480]
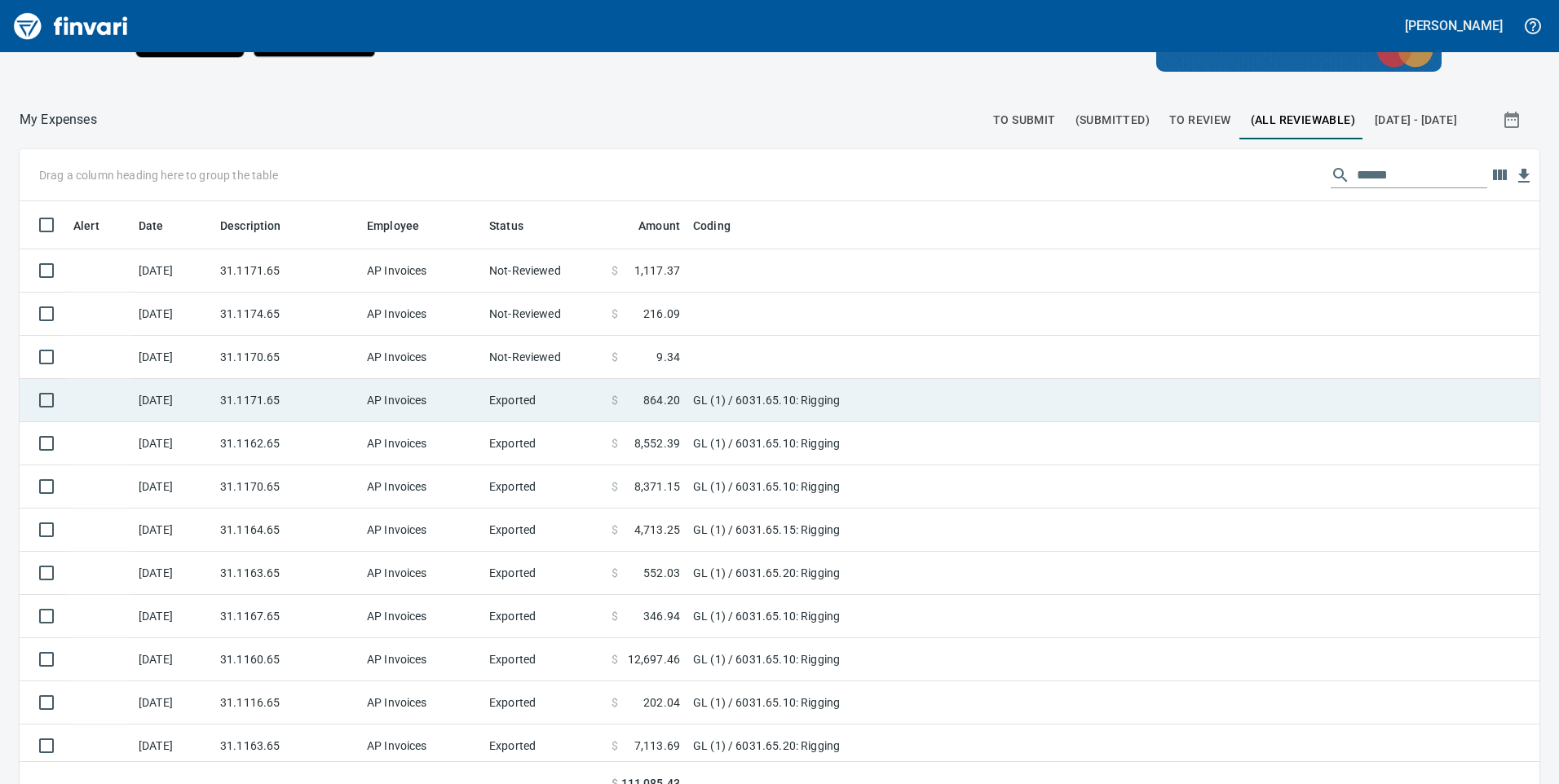
drag, startPoint x: 363, startPoint y: 364, endPoint x: 334, endPoint y: 390, distance: 38.9
click at [363, 364] on td "AP Invoices" at bounding box center [421, 357] width 122 height 44
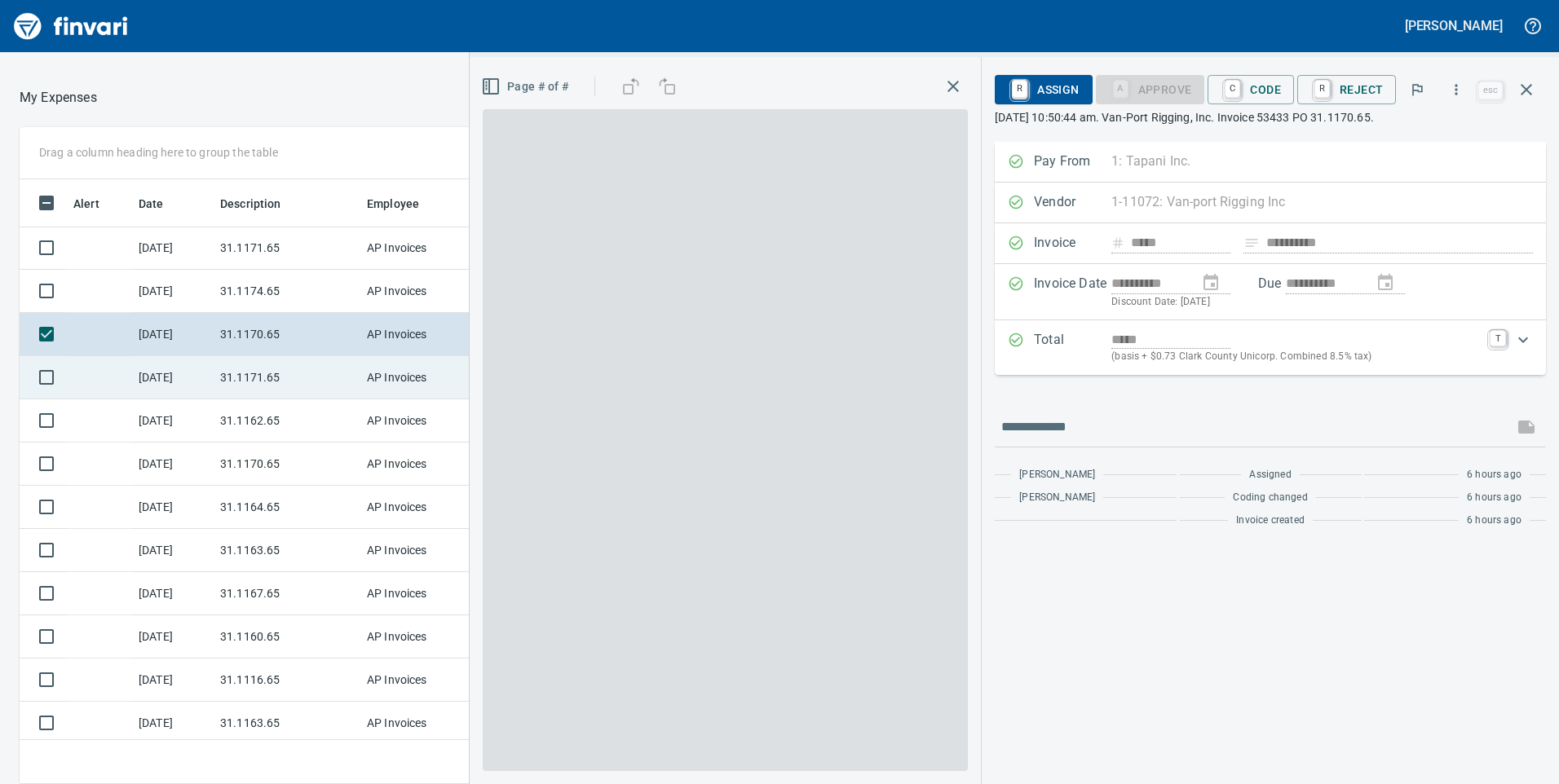
scroll to position [593, 1075]
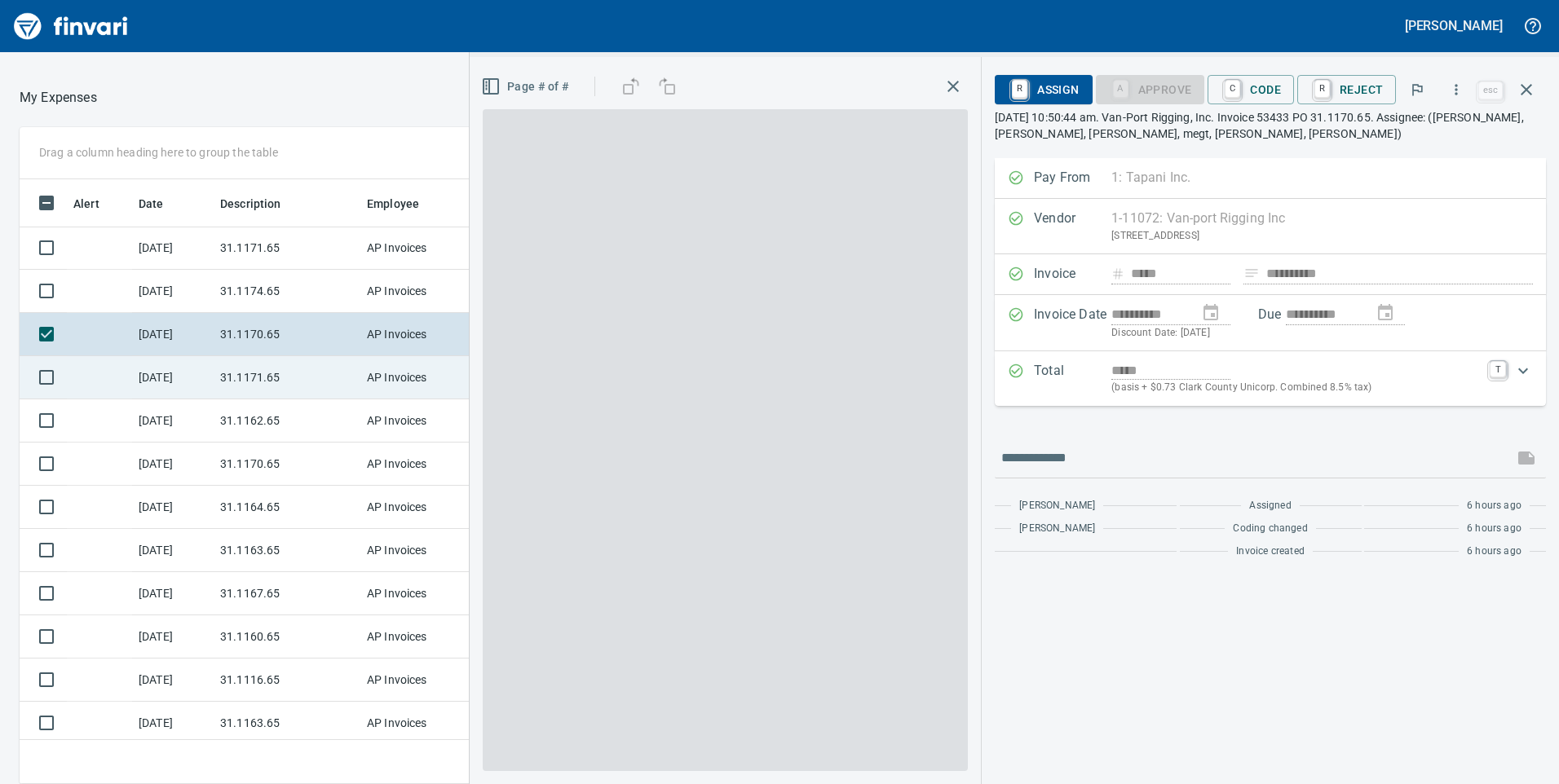
click at [314, 378] on td "31.1171.65" at bounding box center [287, 378] width 147 height 44
